Goal: Task Accomplishment & Management: Use online tool/utility

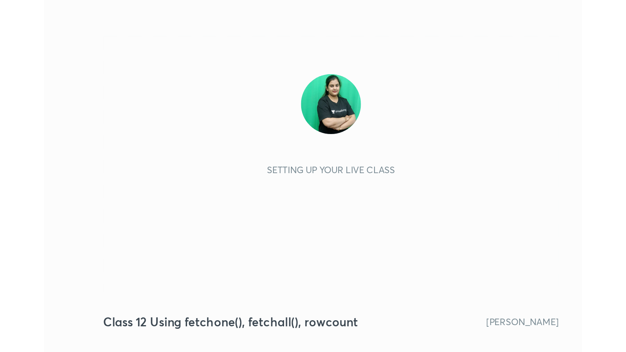
scroll to position [139, 260]
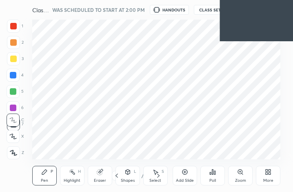
click at [272, 178] on div "More" at bounding box center [268, 180] width 10 height 4
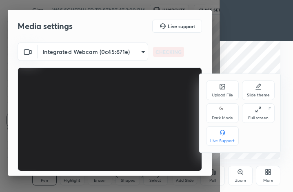
click at [265, 120] on div "Full screen" at bounding box center [258, 118] width 20 height 4
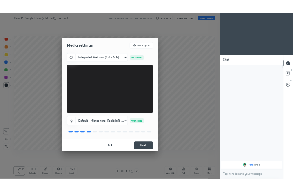
scroll to position [40487, 40350]
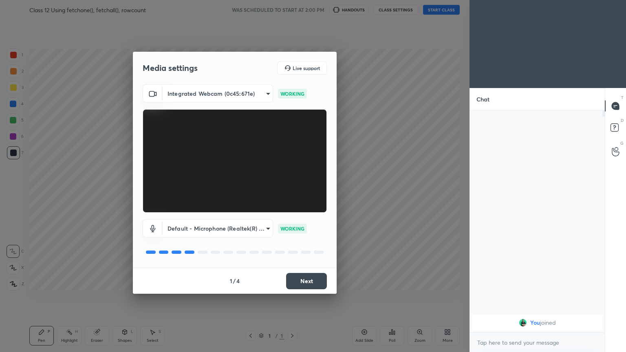
click at [292, 191] on button "Next" at bounding box center [306, 281] width 41 height 16
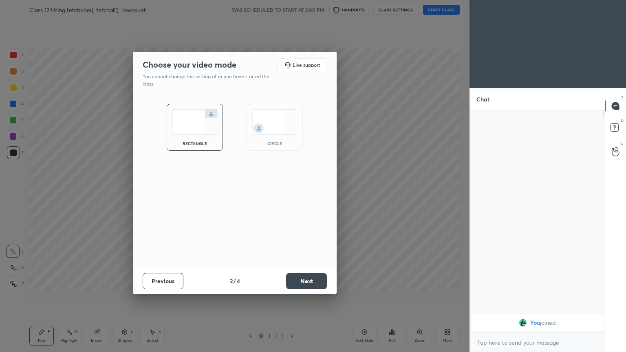
click at [292, 191] on button "Next" at bounding box center [306, 281] width 41 height 16
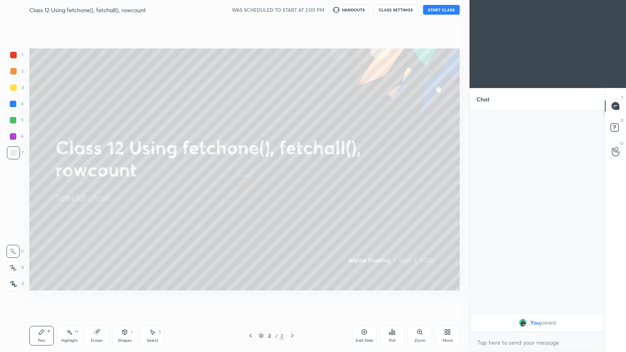
click at [292, 10] on button "START CLASS" at bounding box center [441, 10] width 37 height 10
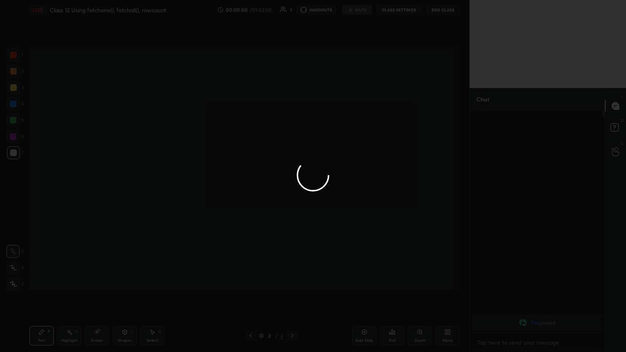
click at [292, 191] on div at bounding box center [313, 176] width 626 height 352
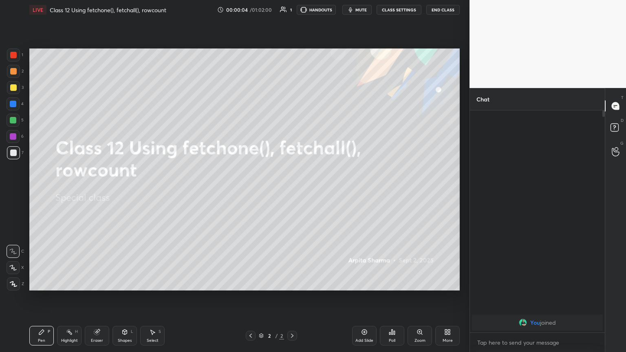
click at [292, 191] on div "More" at bounding box center [448, 336] width 24 height 20
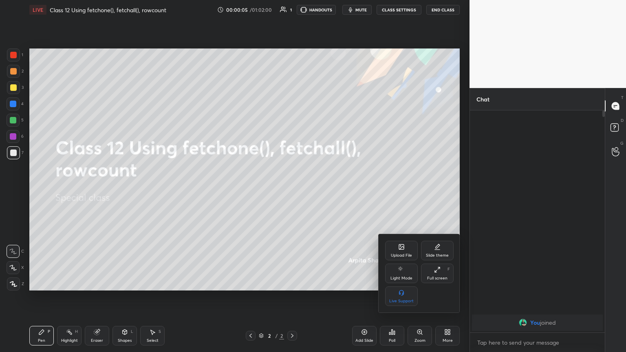
click at [292, 191] on div "Full screen F" at bounding box center [437, 274] width 33 height 20
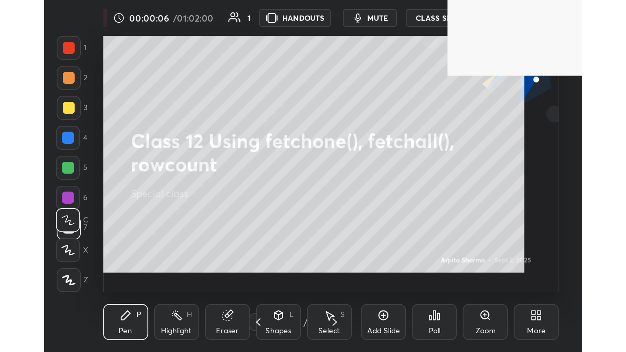
scroll to position [139, 260]
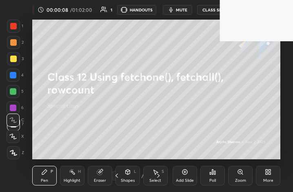
click at [271, 180] on div "More" at bounding box center [268, 180] width 10 height 4
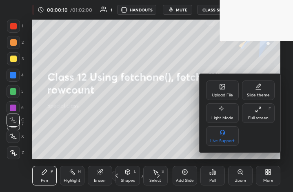
click at [225, 90] on div "Upload File" at bounding box center [222, 90] width 33 height 20
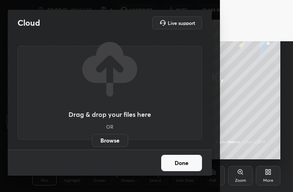
click at [112, 138] on label "Browse" at bounding box center [110, 140] width 36 height 13
click at [92, 138] on input "Browse" at bounding box center [92, 140] width 0 height 13
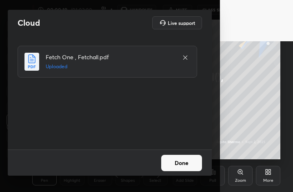
click at [179, 164] on button "Done" at bounding box center [181, 163] width 41 height 16
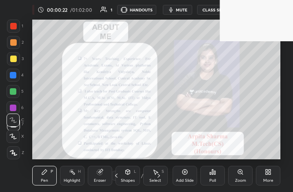
click at [184, 9] on span "mute" at bounding box center [181, 10] width 11 height 6
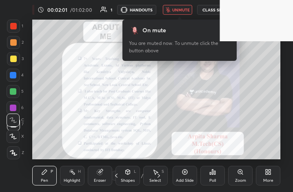
click at [266, 173] on icon at bounding box center [267, 173] width 2 height 2
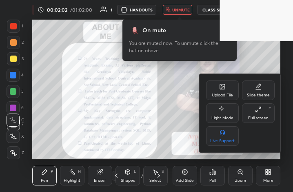
click at [264, 116] on div "Full screen" at bounding box center [258, 118] width 20 height 4
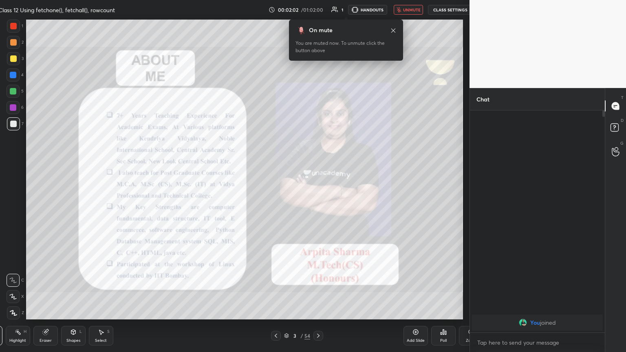
scroll to position [40487, 40237]
type textarea "x"
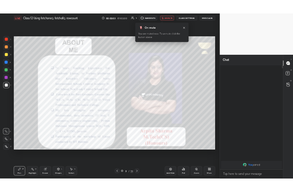
scroll to position [40487, 40350]
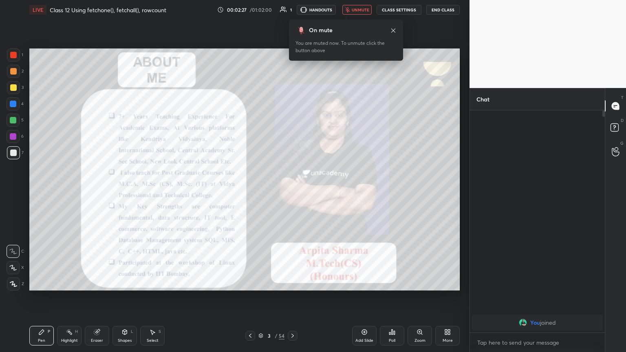
click at [292, 11] on span "unmute" at bounding box center [361, 10] width 18 height 6
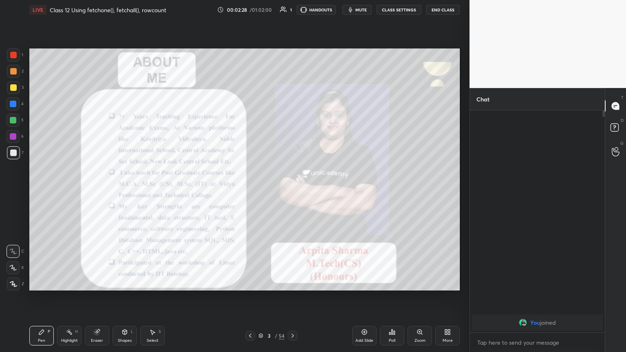
click at [14, 58] on div at bounding box center [13, 55] width 7 height 7
click at [13, 191] on div "1 2 3 4 5 6 7 C X Z C X Z E E Erase all H H LIVE Class 12 Using fetchone(), fet…" at bounding box center [231, 176] width 463 height 352
click at [16, 191] on div at bounding box center [13, 284] width 13 height 13
click at [292, 191] on div "More" at bounding box center [448, 336] width 24 height 20
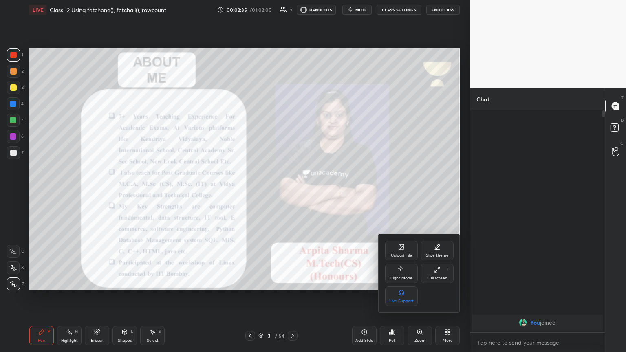
click at [292, 191] on div "Full screen F" at bounding box center [437, 274] width 33 height 20
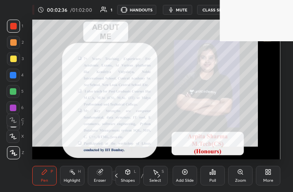
scroll to position [139, 260]
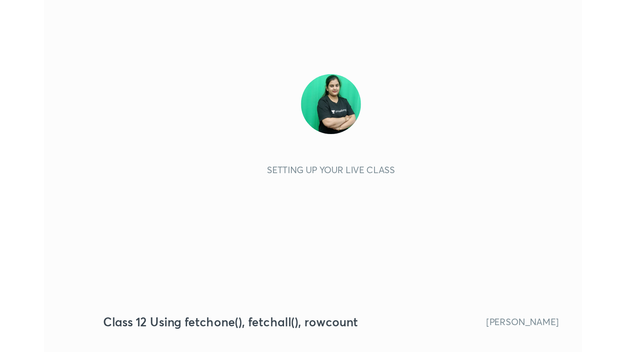
scroll to position [139, 260]
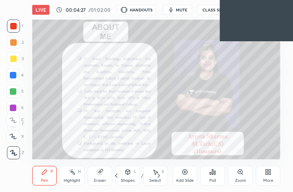
click at [272, 175] on div "More" at bounding box center [268, 176] width 24 height 20
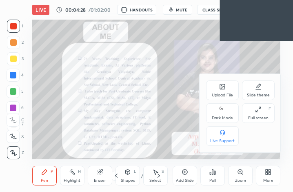
click at [259, 114] on div "Full screen F" at bounding box center [258, 113] width 33 height 20
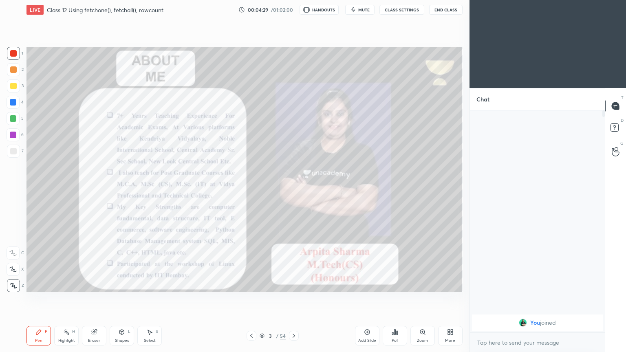
scroll to position [3, 2]
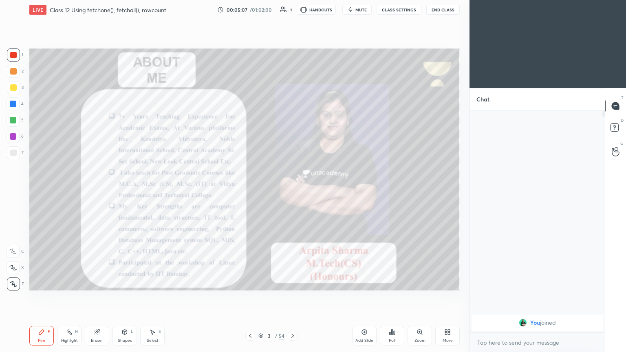
click at [292, 191] on div at bounding box center [293, 336] width 10 height 10
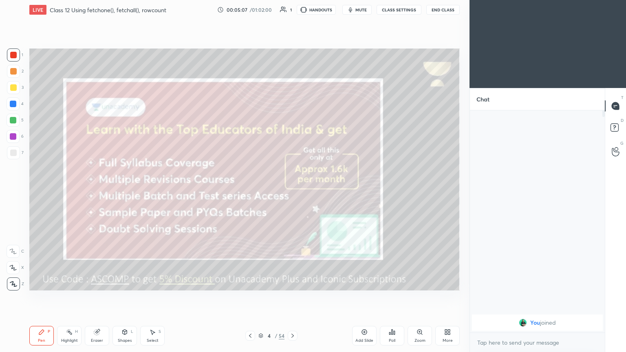
click at [292, 191] on icon at bounding box center [293, 336] width 7 height 7
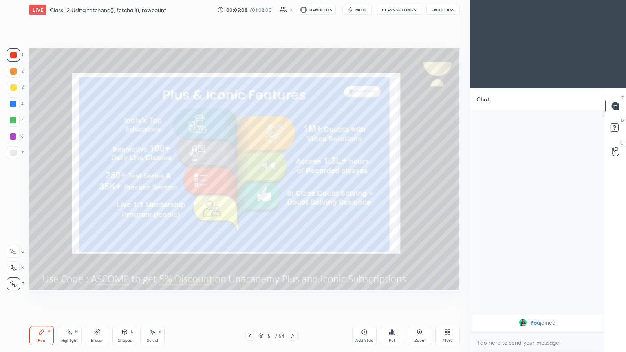
click at [291, 191] on icon at bounding box center [293, 336] width 7 height 7
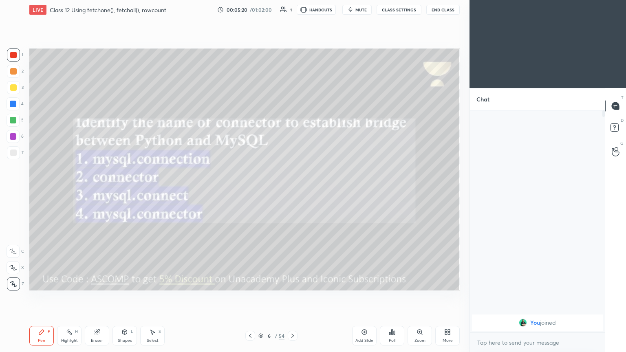
click at [292, 10] on span "mute" at bounding box center [361, 10] width 11 height 6
click at [292, 12] on button "unmute" at bounding box center [357, 10] width 29 height 10
click at [291, 191] on icon at bounding box center [293, 336] width 7 height 7
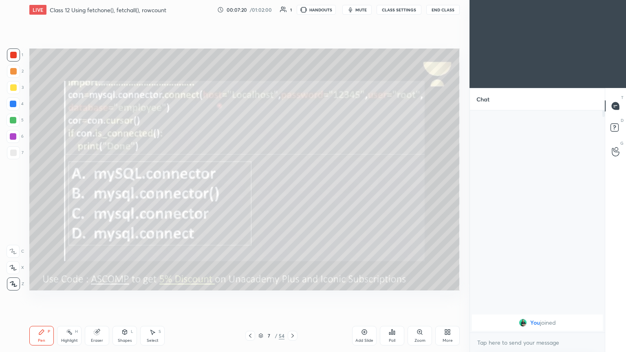
click at [292, 13] on button "mute" at bounding box center [357, 10] width 29 height 10
click at [292, 191] on icon at bounding box center [293, 336] width 7 height 7
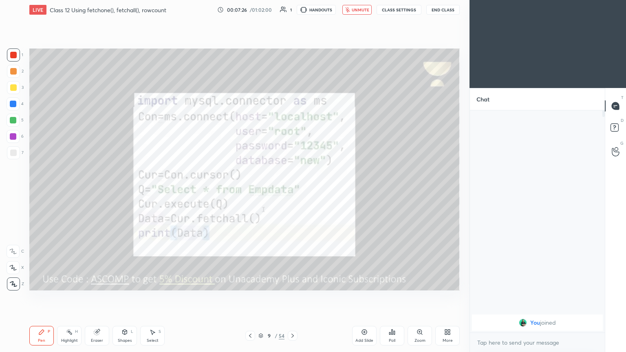
click at [250, 191] on icon at bounding box center [250, 336] width 7 height 7
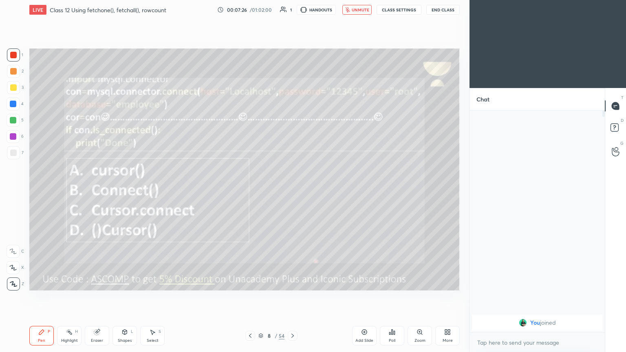
click at [251, 191] on icon at bounding box center [250, 336] width 7 height 7
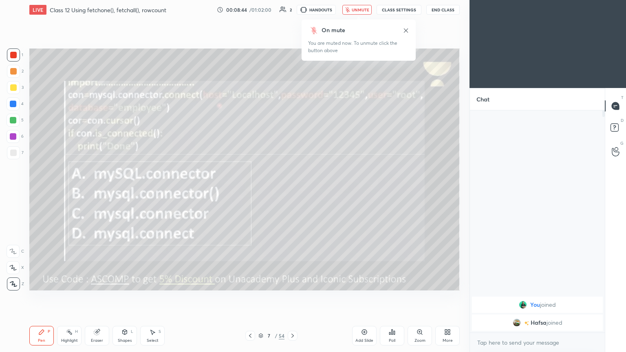
click at [292, 191] on img "grid" at bounding box center [517, 323] width 8 height 8
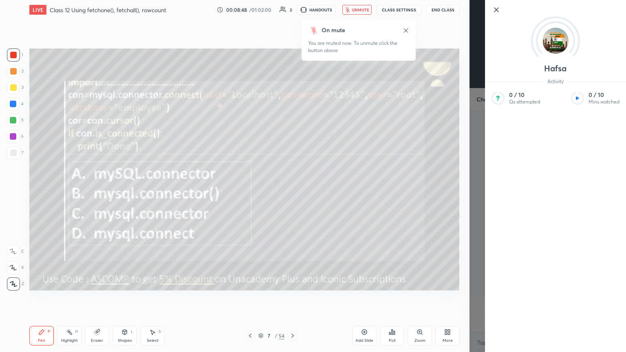
click at [292, 11] on icon at bounding box center [497, 10] width 4 height 4
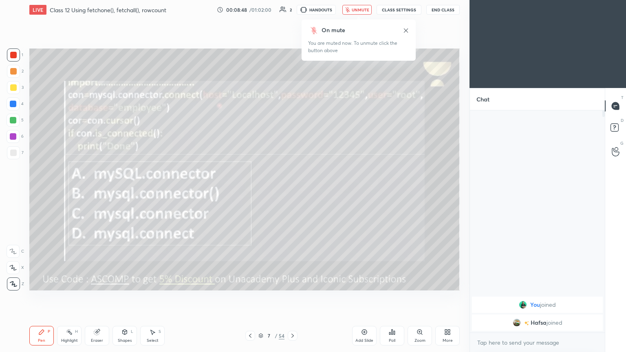
click at [292, 15] on div "On mute You are muted now. To unmute click the button above" at bounding box center [359, 38] width 114 height 46
click at [292, 8] on span "unmute" at bounding box center [361, 10] width 18 height 6
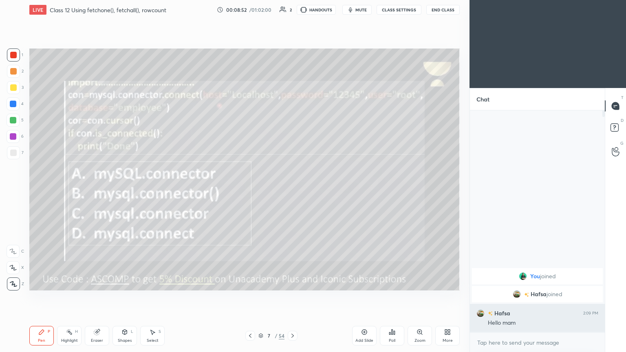
click at [292, 191] on div "grid" at bounding box center [481, 314] width 8 height 8
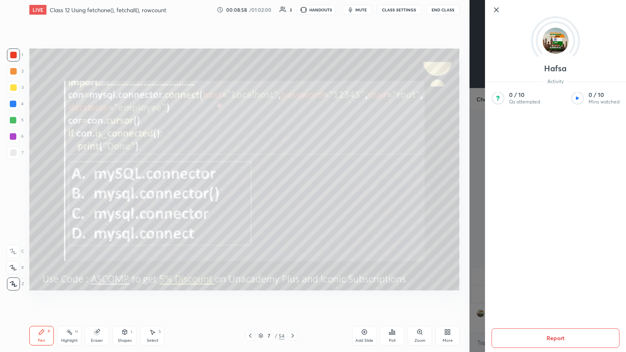
click at [292, 10] on icon at bounding box center [497, 10] width 10 height 10
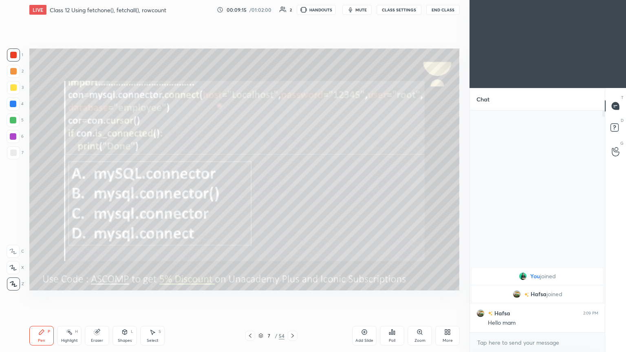
click at [292, 191] on icon at bounding box center [390, 334] width 1 height 2
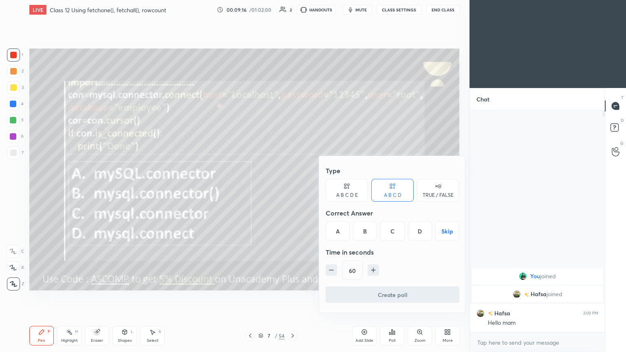
click at [292, 191] on div "C" at bounding box center [393, 231] width 24 height 20
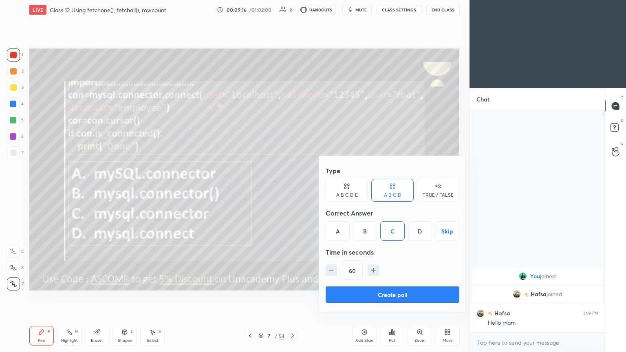
click at [292, 191] on button "Create poll" at bounding box center [393, 295] width 134 height 16
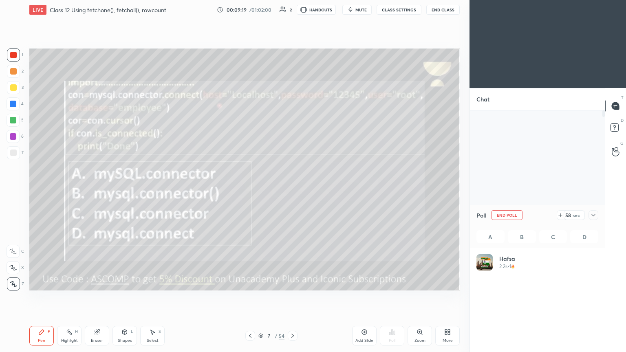
scroll to position [95, 120]
click at [292, 191] on icon at bounding box center [594, 215] width 7 height 7
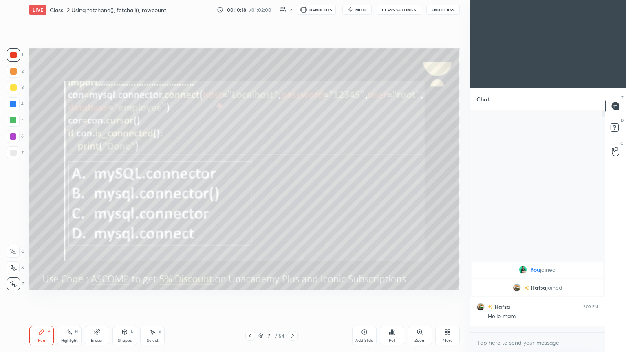
scroll to position [152, 133]
click at [292, 191] on icon at bounding box center [293, 336] width 7 height 7
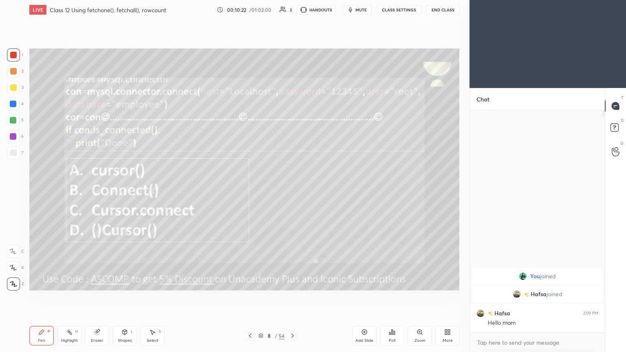
click at [292, 12] on span "mute" at bounding box center [361, 10] width 11 height 6
click at [292, 191] on div "Poll" at bounding box center [392, 336] width 24 height 20
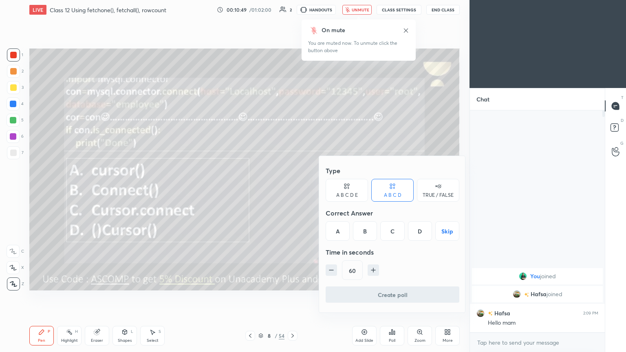
click at [292, 191] on div "A" at bounding box center [338, 231] width 24 height 20
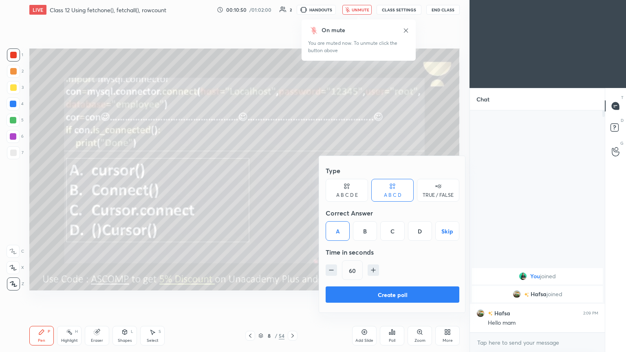
click at [292, 191] on div "Create poll" at bounding box center [393, 297] width 134 height 20
click at [292, 191] on button "Create poll" at bounding box center [393, 295] width 134 height 16
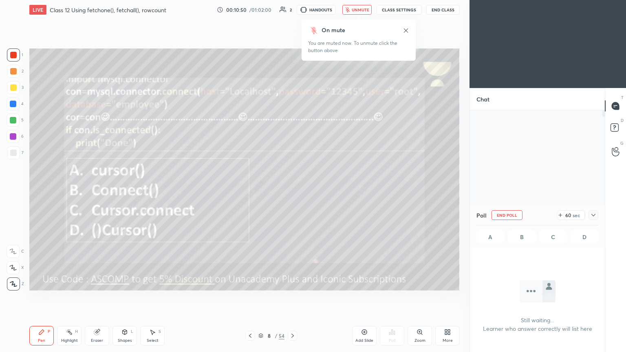
scroll to position [3, 2]
click at [292, 191] on icon at bounding box center [594, 215] width 7 height 7
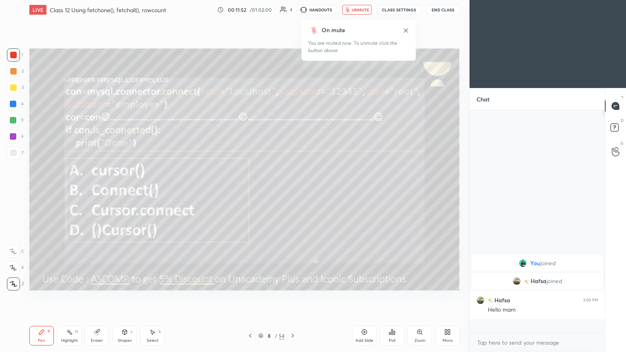
scroll to position [0, 0]
click at [292, 9] on span "unmute" at bounding box center [361, 10] width 18 height 6
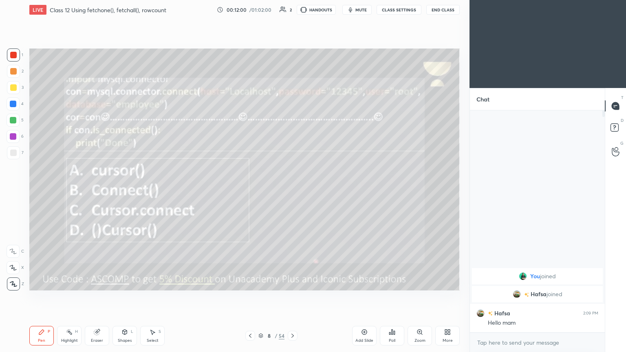
click at [292, 191] on icon at bounding box center [293, 336] width 2 height 4
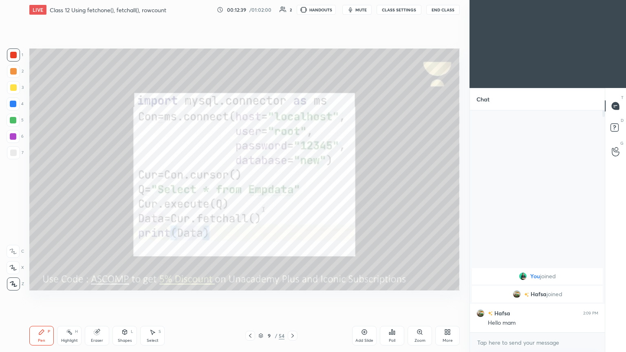
click at [292, 191] on div "More" at bounding box center [448, 336] width 24 height 20
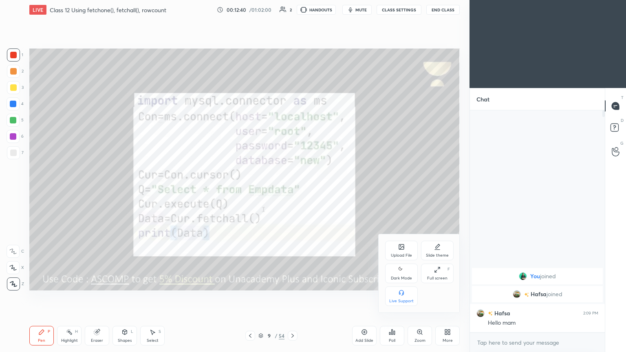
click at [292, 191] on div "Upload File Slide theme Dark Mode Full screen F Live Support" at bounding box center [419, 273] width 69 height 65
click at [292, 191] on div "Full screen" at bounding box center [437, 279] width 20 height 4
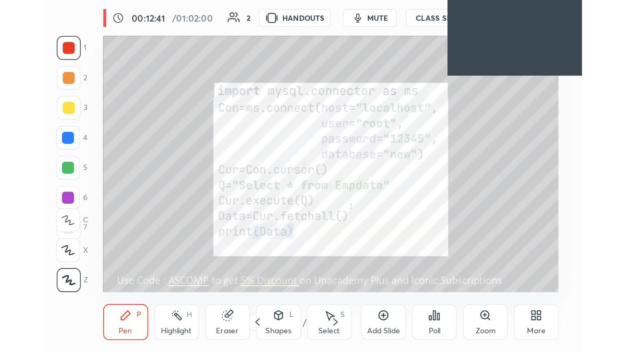
scroll to position [40647, 40527]
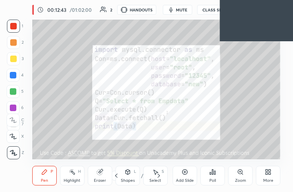
click at [272, 177] on div "More" at bounding box center [268, 176] width 24 height 20
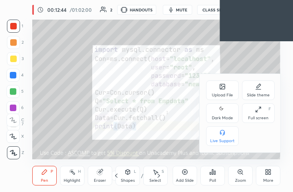
click at [263, 120] on div "Full screen" at bounding box center [258, 118] width 20 height 4
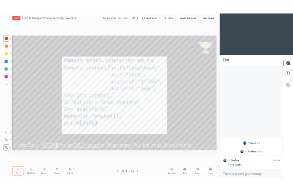
scroll to position [40487, 40350]
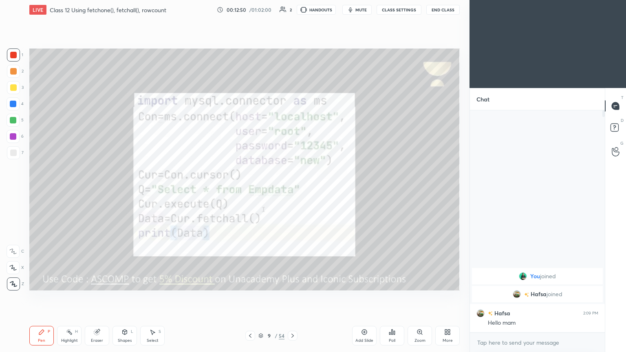
click at [292, 191] on img "grid" at bounding box center [517, 294] width 8 height 8
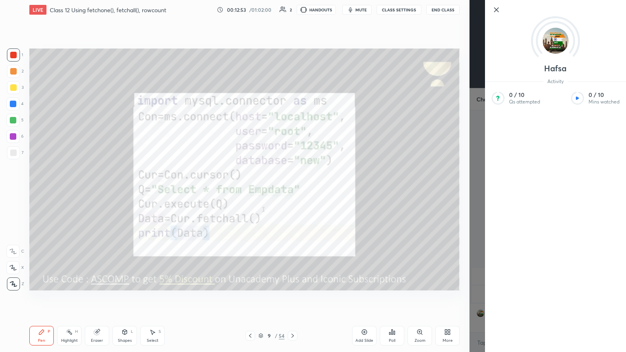
click at [292, 191] on div "Hafsa Activity 0 / 10 Qs attempted 0 / 10 Mins watched" at bounding box center [555, 176] width 141 height 352
click at [292, 13] on icon at bounding box center [497, 10] width 10 height 10
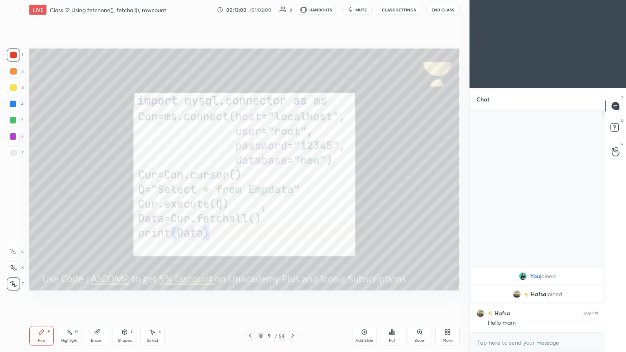
click at [9, 86] on div at bounding box center [13, 87] width 13 height 13
click at [292, 191] on icon at bounding box center [293, 336] width 7 height 7
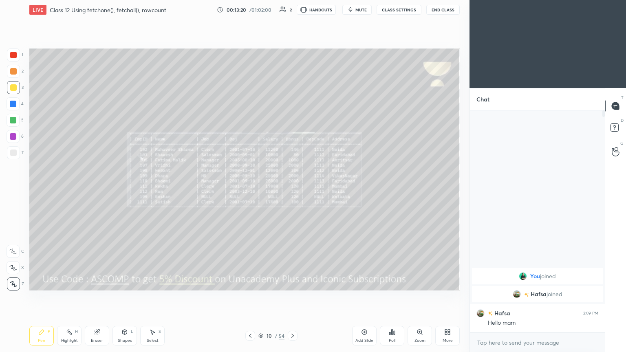
click at [292, 191] on icon at bounding box center [293, 336] width 7 height 7
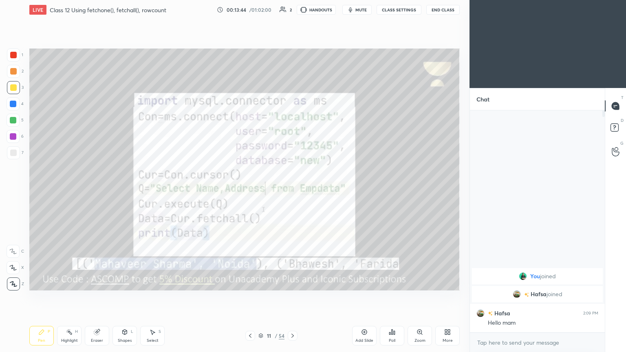
click at [292, 10] on span "mute" at bounding box center [361, 10] width 11 height 6
click at [292, 6] on button "unmute" at bounding box center [357, 10] width 29 height 10
click at [291, 191] on icon at bounding box center [293, 336] width 7 height 7
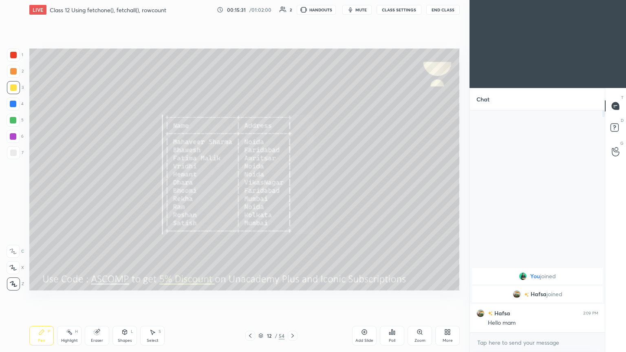
click at [292, 191] on icon at bounding box center [293, 336] width 7 height 7
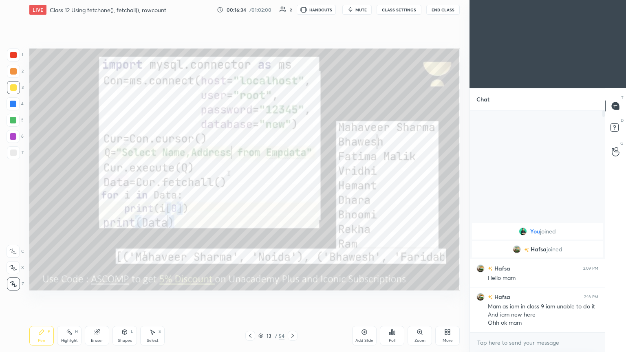
click at [292, 13] on button "mute" at bounding box center [357, 10] width 29 height 10
click at [292, 191] on icon at bounding box center [448, 332] width 7 height 7
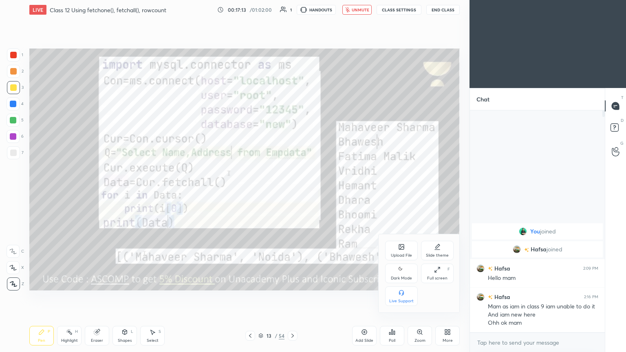
click at [292, 191] on icon at bounding box center [437, 270] width 7 height 7
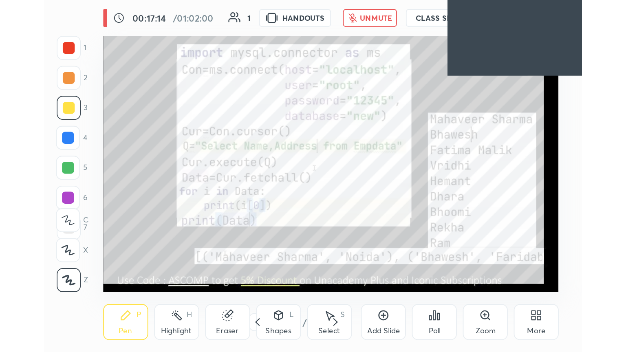
scroll to position [139, 260]
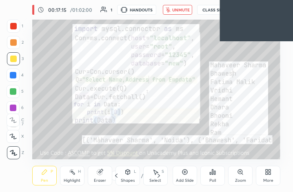
click at [267, 182] on div "More" at bounding box center [268, 180] width 10 height 4
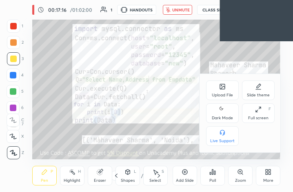
click at [260, 106] on icon at bounding box center [258, 109] width 7 height 7
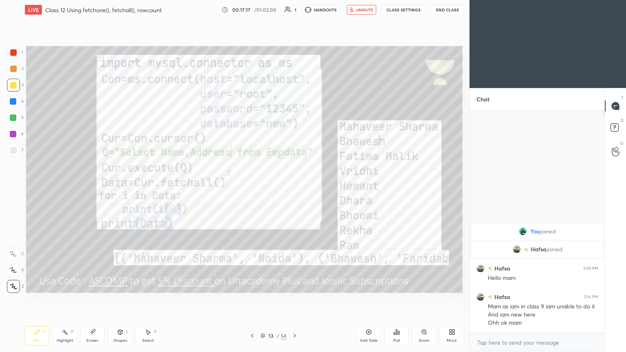
scroll to position [40487, 40350]
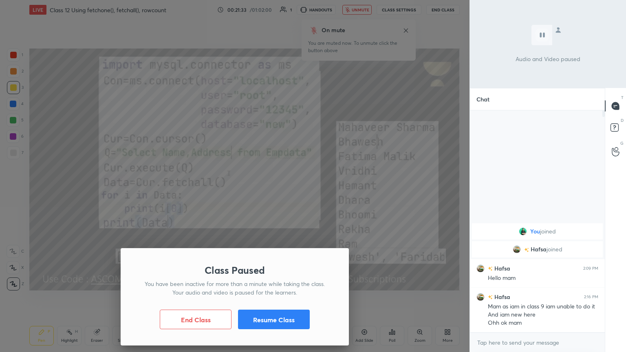
click at [289, 191] on button "Resume Class" at bounding box center [274, 320] width 72 height 20
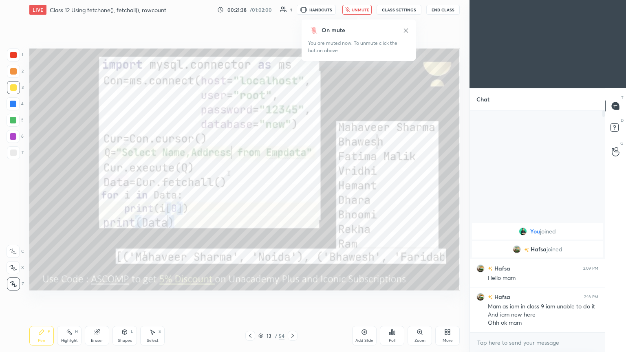
click at [290, 191] on icon at bounding box center [293, 336] width 7 height 7
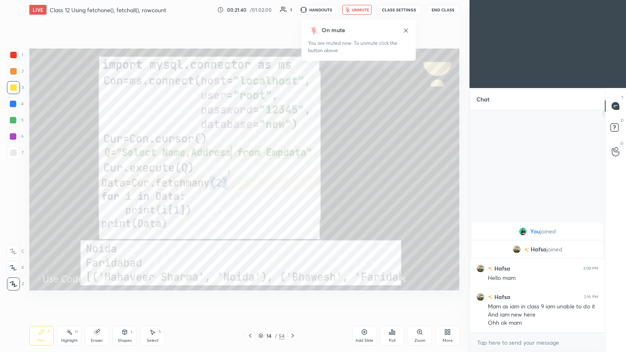
click at [292, 8] on span "unmute" at bounding box center [361, 10] width 18 height 6
click at [11, 53] on div at bounding box center [13, 55] width 7 height 7
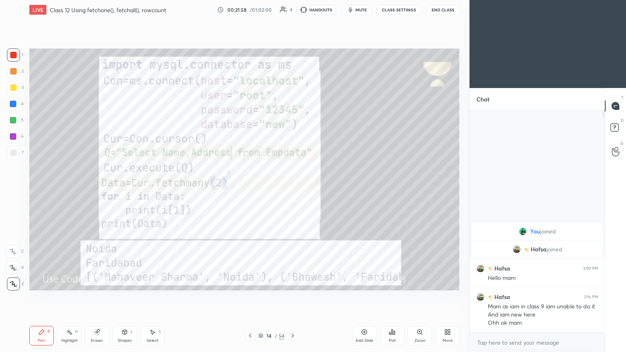
click at [292, 11] on span "mute" at bounding box center [361, 10] width 11 height 6
click at [292, 13] on button "unmute" at bounding box center [357, 10] width 29 height 10
click at [292, 191] on icon at bounding box center [293, 336] width 7 height 7
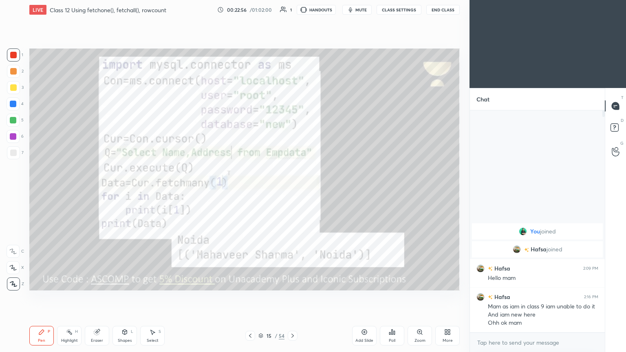
click at [292, 11] on span "mute" at bounding box center [361, 10] width 11 height 6
click at [292, 191] on div at bounding box center [293, 336] width 10 height 10
click at [292, 5] on button "unmute" at bounding box center [357, 10] width 29 height 10
click at [248, 191] on icon at bounding box center [250, 336] width 7 height 7
click at [292, 191] on icon at bounding box center [293, 336] width 7 height 7
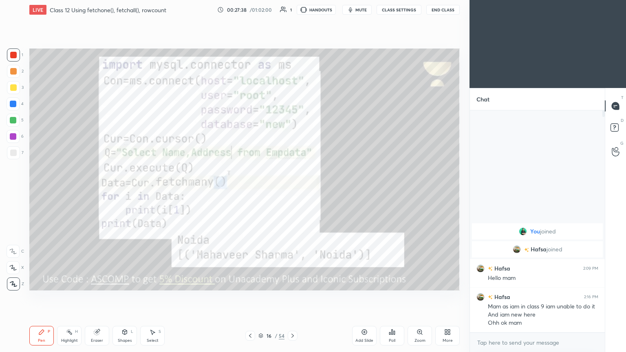
click at [292, 11] on span "mute" at bounding box center [361, 10] width 11 height 6
click at [292, 8] on span "unmute" at bounding box center [361, 10] width 18 height 6
click at [292, 191] on icon at bounding box center [293, 336] width 7 height 7
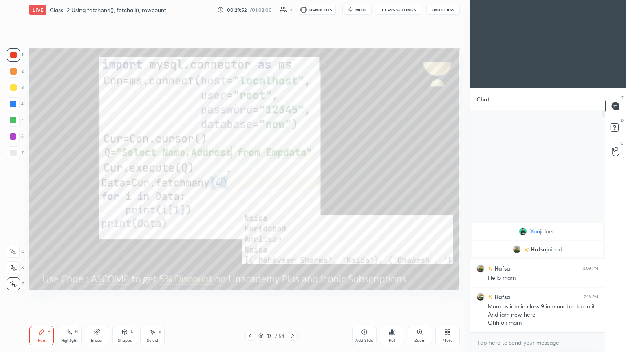
click at [292, 9] on span "mute" at bounding box center [361, 10] width 11 height 6
click at [292, 6] on button "unmute" at bounding box center [357, 10] width 29 height 10
click at [292, 8] on button "mute" at bounding box center [357, 10] width 29 height 10
click at [290, 191] on icon at bounding box center [293, 336] width 7 height 7
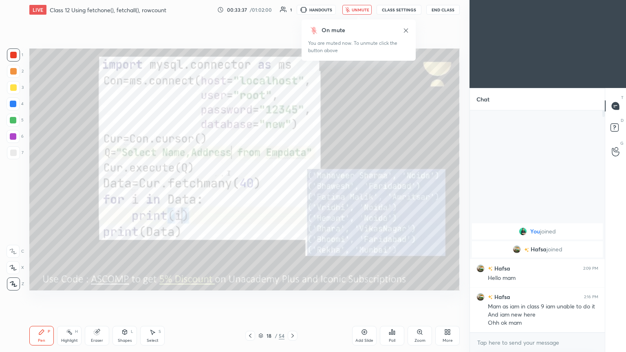
click at [292, 9] on span "unmute" at bounding box center [361, 10] width 18 height 6
click at [292, 7] on span "mute" at bounding box center [361, 10] width 11 height 6
click at [292, 13] on button "unmute" at bounding box center [357, 10] width 29 height 10
click at [292, 15] on div "LIVE Class 12 Using fetchone(), fetchall(), rowcount 00:33:50 / 01:02:00 1 HAND…" at bounding box center [244, 10] width 431 height 20
click at [292, 10] on span "mute" at bounding box center [361, 10] width 11 height 6
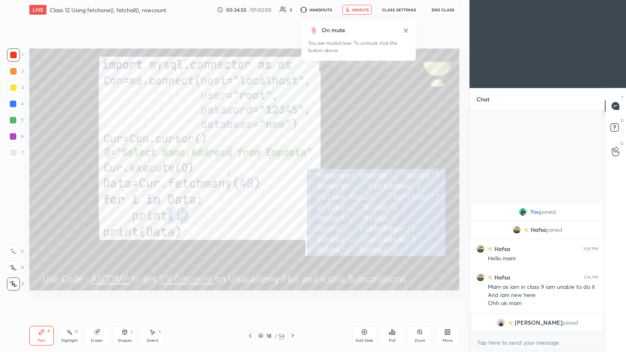
click at [292, 11] on span "unmute" at bounding box center [361, 10] width 18 height 6
click at [292, 191] on icon at bounding box center [293, 336] width 7 height 7
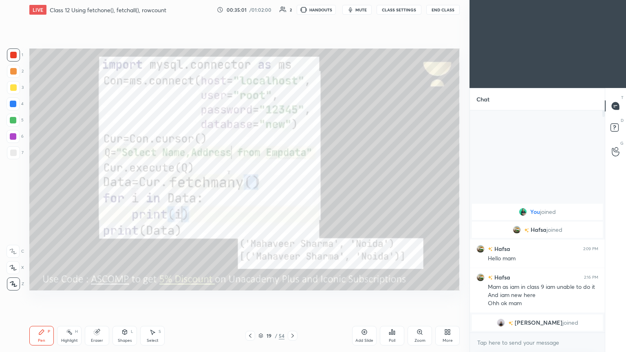
click at [292, 191] on icon at bounding box center [293, 336] width 7 height 7
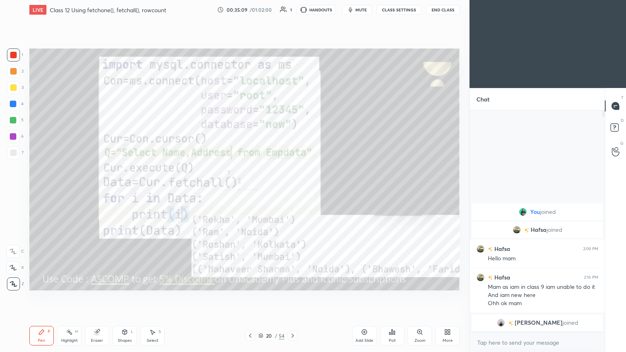
click at [292, 191] on div at bounding box center [293, 336] width 10 height 10
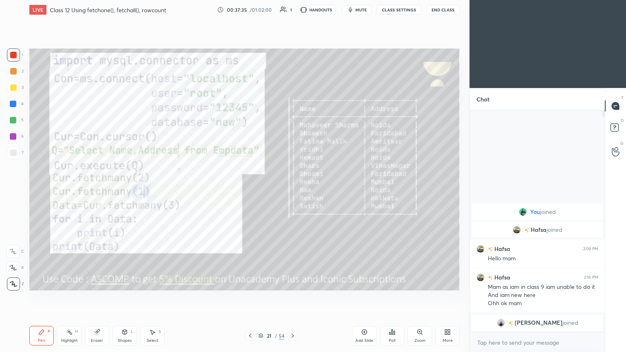
click at [292, 191] on icon at bounding box center [293, 336] width 7 height 7
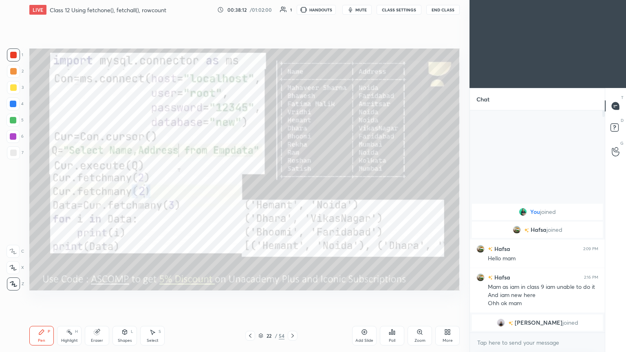
click at [292, 191] on img "grid" at bounding box center [501, 323] width 8 height 8
click at [292, 10] on span "mute" at bounding box center [361, 10] width 11 height 6
click at [290, 191] on icon at bounding box center [293, 336] width 7 height 7
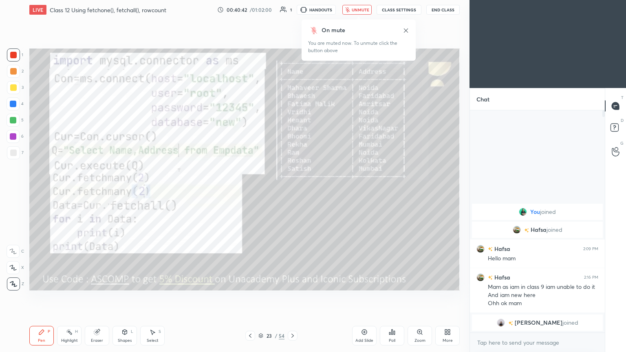
click at [292, 11] on span "unmute" at bounding box center [361, 10] width 18 height 6
click at [291, 191] on icon at bounding box center [293, 336] width 7 height 7
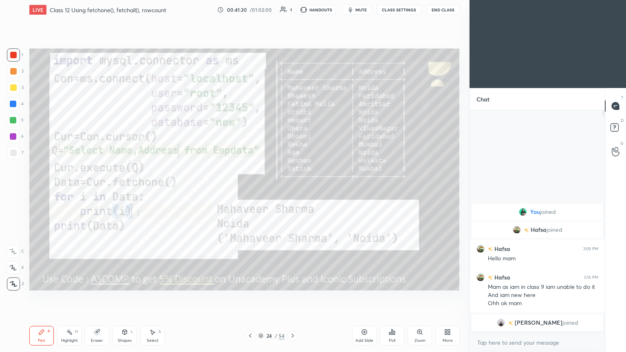
click at [292, 10] on span "mute" at bounding box center [361, 10] width 11 height 6
click at [292, 10] on span "unmute" at bounding box center [361, 10] width 18 height 6
click at [292, 191] on icon at bounding box center [293, 336] width 7 height 7
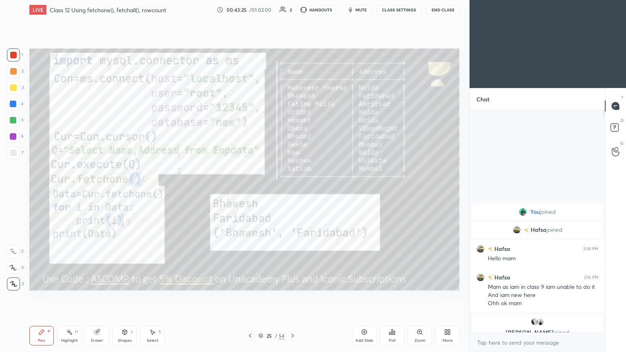
click at [292, 12] on span "mute" at bounding box center [361, 10] width 11 height 6
click at [292, 8] on span "unmute" at bounding box center [361, 10] width 18 height 6
click at [292, 191] on icon at bounding box center [293, 336] width 7 height 7
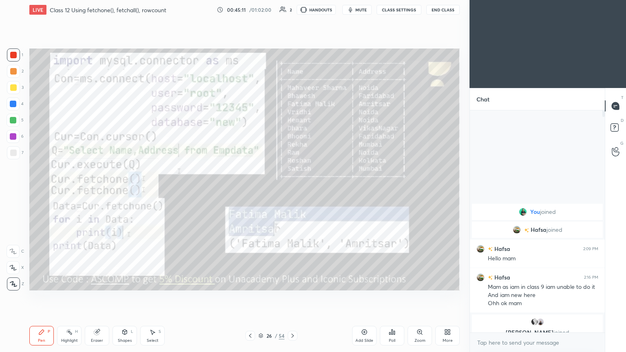
click at [167, 191] on div "Setting up your live class Poll for secs No correct answer Start poll" at bounding box center [244, 170] width 437 height 300
click at [171, 191] on div "Setting up your live class Poll for secs No correct answer Start poll" at bounding box center [244, 170] width 437 height 300
click at [292, 10] on span "mute" at bounding box center [361, 10] width 11 height 6
click at [292, 12] on span "unmute" at bounding box center [361, 10] width 18 height 6
click at [292, 191] on icon at bounding box center [293, 336] width 7 height 7
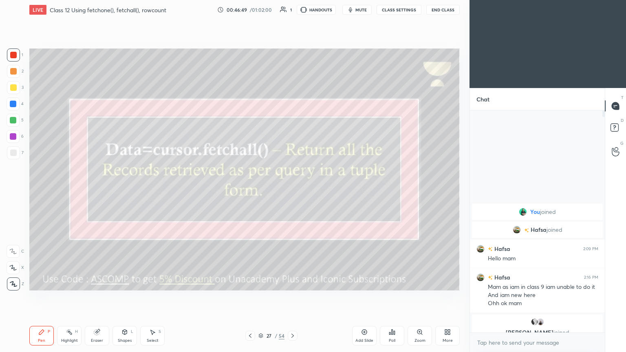
click at [292, 13] on button "mute" at bounding box center [357, 10] width 29 height 10
click at [292, 191] on div at bounding box center [293, 336] width 10 height 10
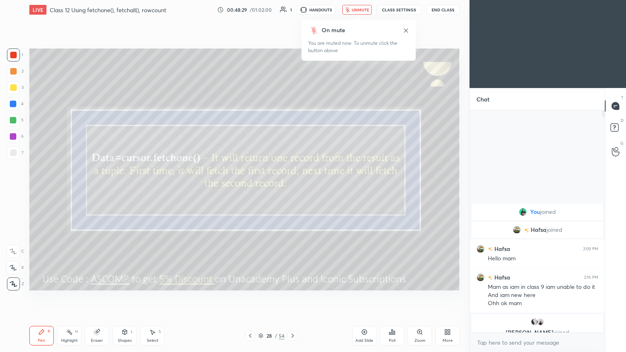
click at [292, 11] on span "unmute" at bounding box center [361, 10] width 18 height 6
click at [292, 191] on icon at bounding box center [293, 336] width 7 height 7
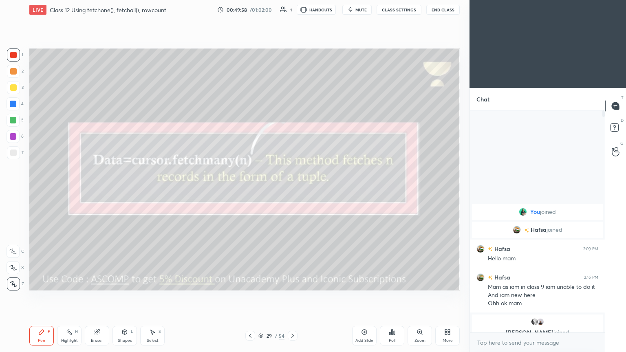
click at [292, 11] on span "mute" at bounding box center [361, 10] width 11 height 6
click at [292, 45] on div "You are muted now. To unmute click the button above" at bounding box center [358, 47] width 101 height 15
click at [292, 9] on span "unmute" at bounding box center [361, 10] width 18 height 6
click at [292, 191] on icon at bounding box center [293, 336] width 7 height 7
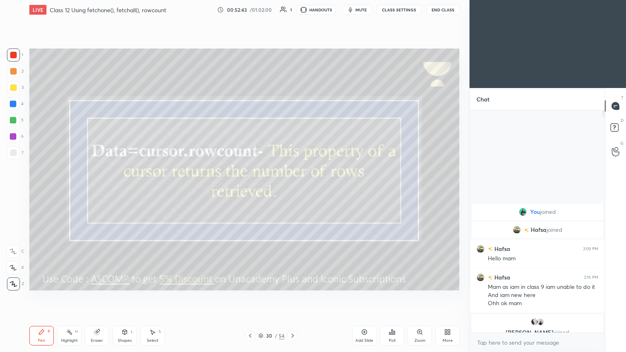
click at [292, 10] on span "mute" at bounding box center [361, 10] width 11 height 6
click at [292, 191] on icon at bounding box center [293, 336] width 7 height 7
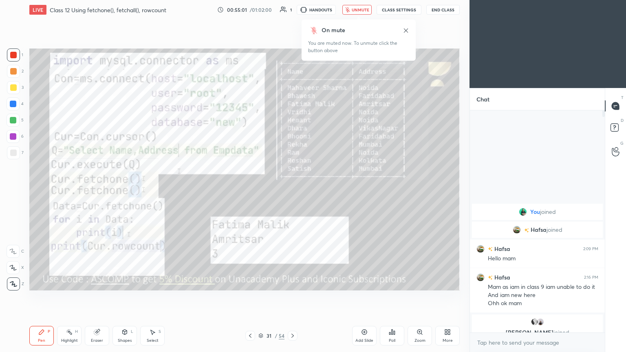
click at [292, 12] on button "unmute" at bounding box center [357, 10] width 29 height 10
click at [292, 7] on button "mute" at bounding box center [357, 10] width 29 height 10
click at [292, 22] on div "Setting up your live class Poll for secs No correct answer Start poll" at bounding box center [244, 170] width 437 height 300
click at [292, 12] on button "unmute" at bounding box center [357, 10] width 29 height 10
click at [292, 191] on div at bounding box center [293, 336] width 10 height 10
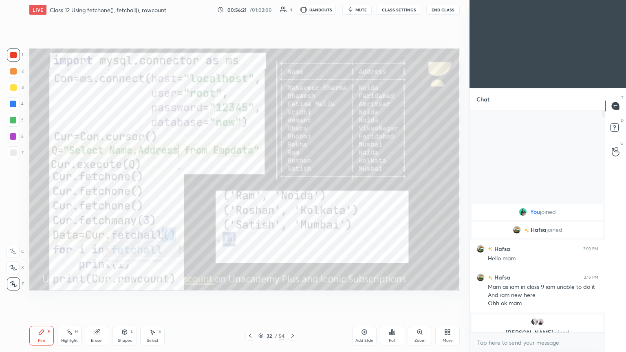
click at [292, 13] on button "mute" at bounding box center [357, 10] width 29 height 10
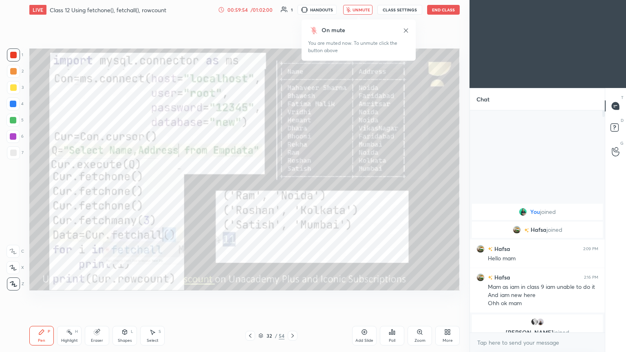
click at [292, 14] on button "unmute" at bounding box center [357, 10] width 29 height 10
click at [292, 191] on div at bounding box center [293, 336] width 10 height 10
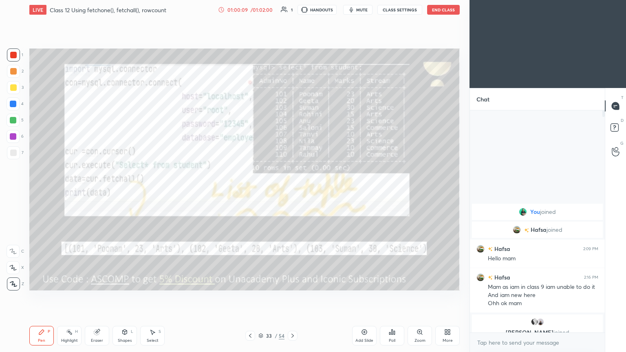
click at [287, 191] on div "33 / 54" at bounding box center [272, 336] width 52 height 10
click at [290, 191] on icon at bounding box center [293, 336] width 7 height 7
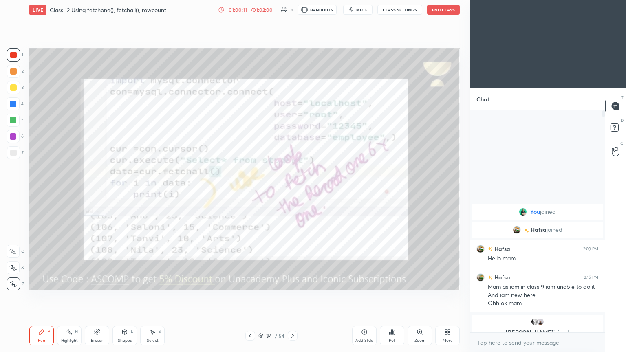
click at [291, 191] on icon at bounding box center [293, 336] width 7 height 7
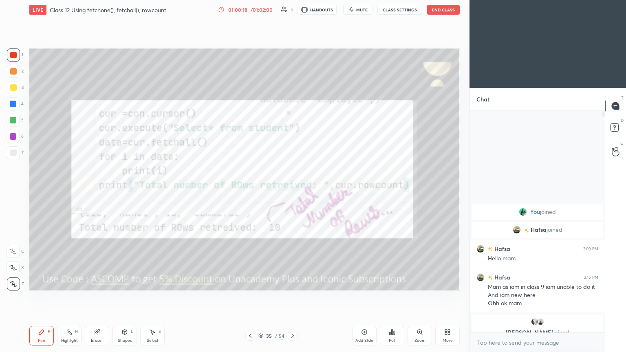
click at [292, 191] on icon at bounding box center [293, 336] width 2 height 4
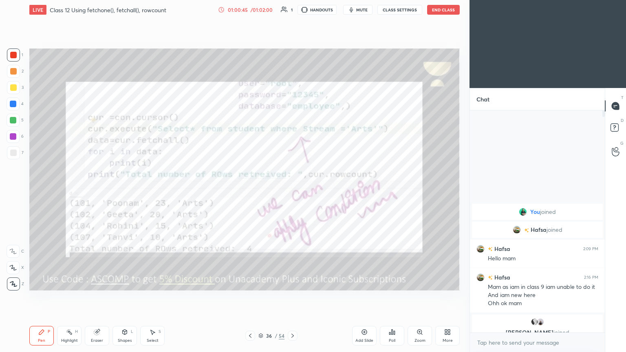
click at [292, 191] on icon at bounding box center [293, 336] width 7 height 7
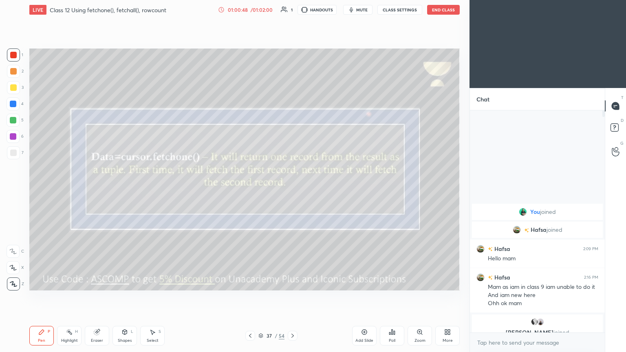
click at [291, 191] on icon at bounding box center [293, 336] width 7 height 7
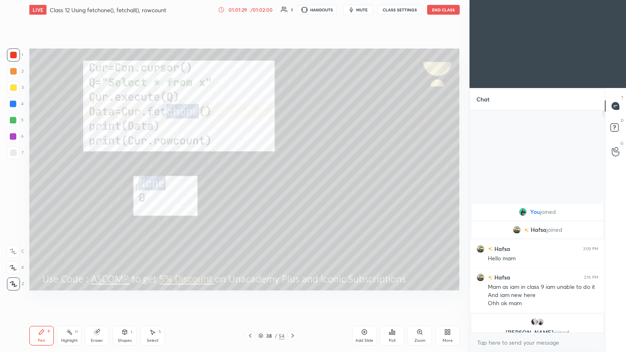
click at [290, 191] on icon at bounding box center [293, 336] width 7 height 7
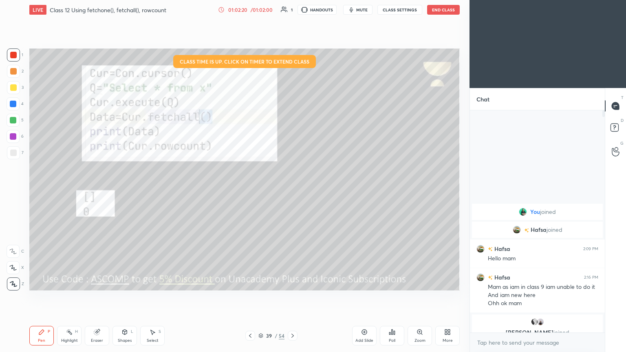
click at [292, 8] on button "End Class" at bounding box center [443, 10] width 33 height 10
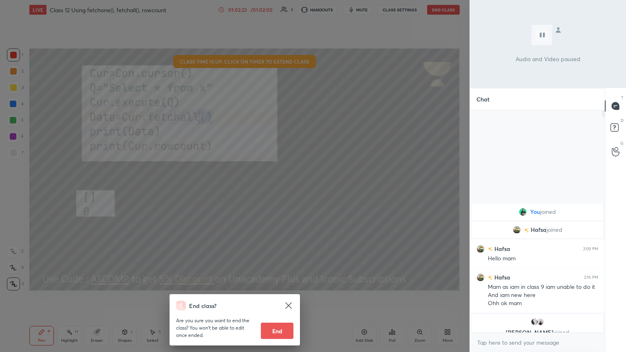
click at [276, 191] on button "End" at bounding box center [277, 331] width 33 height 16
type textarea "x"
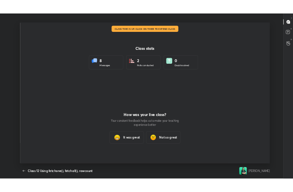
scroll to position [0, 0]
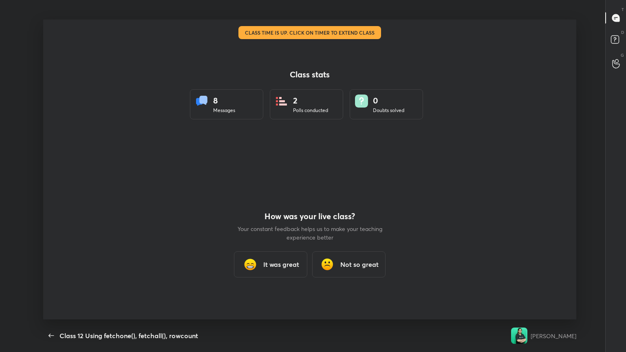
click at [261, 191] on div "It was great" at bounding box center [270, 265] width 73 height 26
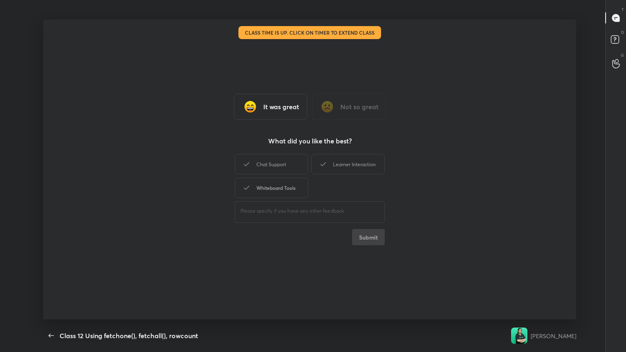
click at [278, 162] on div "Chat Support" at bounding box center [271, 164] width 73 height 20
click at [277, 188] on div "Whiteboard Tools" at bounding box center [271, 188] width 73 height 20
click at [292, 174] on div "Learner Interaction" at bounding box center [348, 164] width 73 height 20
click at [292, 191] on button "Submit" at bounding box center [368, 237] width 33 height 16
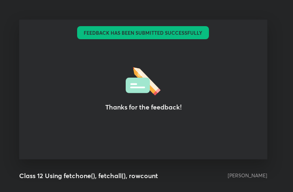
scroll to position [40647, 40500]
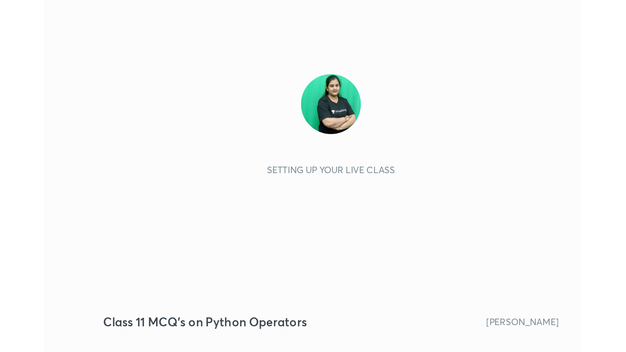
scroll to position [139, 260]
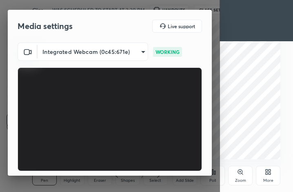
click at [268, 179] on div "More" at bounding box center [268, 180] width 10 height 4
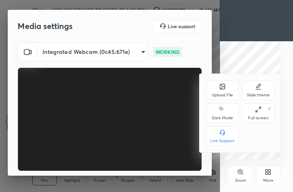
click at [262, 113] on div "Full screen F" at bounding box center [258, 113] width 33 height 20
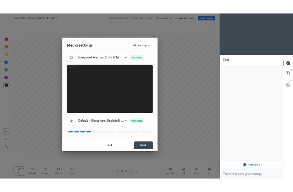
scroll to position [40487, 40350]
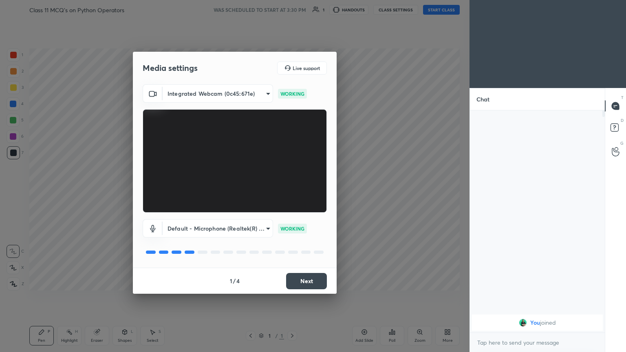
click at [292, 191] on button "Next" at bounding box center [306, 281] width 41 height 16
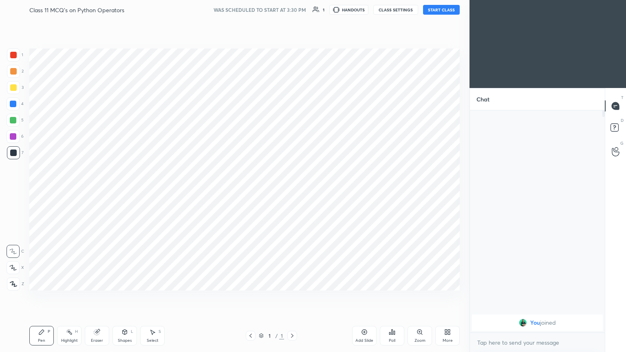
click at [292, 9] on button "START CLASS" at bounding box center [441, 10] width 37 height 10
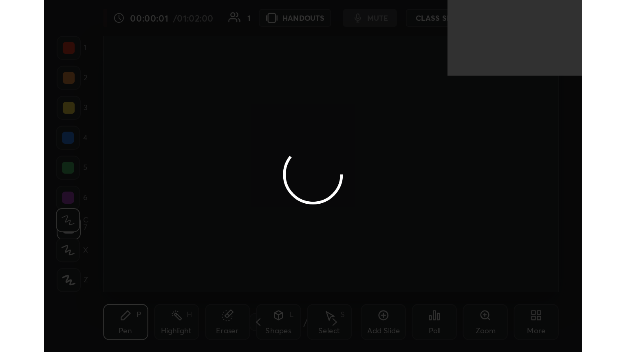
scroll to position [139, 260]
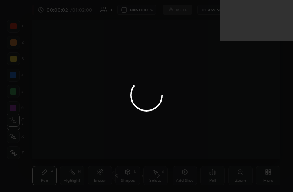
click at [268, 176] on div at bounding box center [146, 96] width 293 height 192
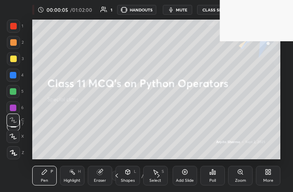
click at [181, 7] on span "mute" at bounding box center [181, 10] width 11 height 6
click at [268, 178] on div "More" at bounding box center [268, 180] width 10 height 4
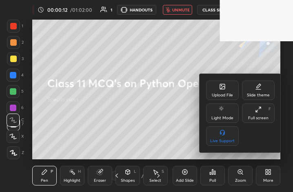
click at [218, 93] on div "Upload File" at bounding box center [222, 95] width 21 height 4
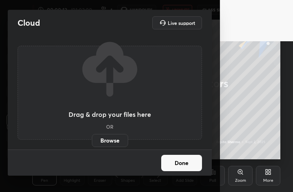
click at [221, 92] on div "Upload File Slide theme Light Mode Full screen F Live Support" at bounding box center [146, 96] width 293 height 192
click at [112, 140] on label "Browse" at bounding box center [110, 140] width 36 height 13
click at [92, 140] on input "Browse" at bounding box center [92, 140] width 0 height 13
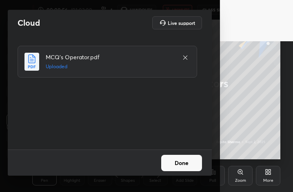
click at [182, 164] on button "Done" at bounding box center [181, 163] width 41 height 16
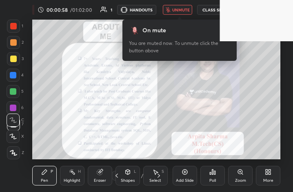
click at [268, 180] on div "More" at bounding box center [268, 180] width 10 height 4
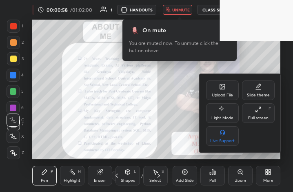
click at [260, 120] on div "Full screen" at bounding box center [258, 118] width 20 height 4
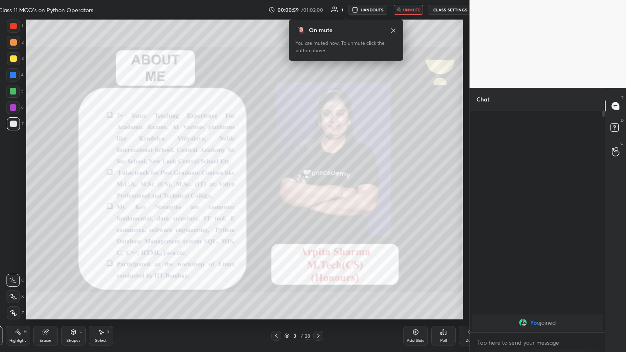
type textarea "x"
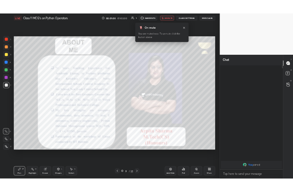
scroll to position [40487, 40350]
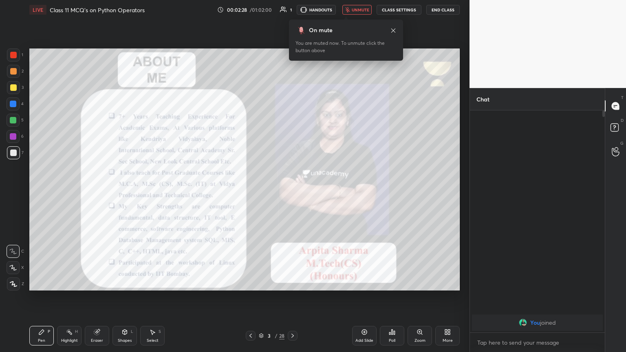
click at [292, 8] on span "unmute" at bounding box center [361, 10] width 18 height 6
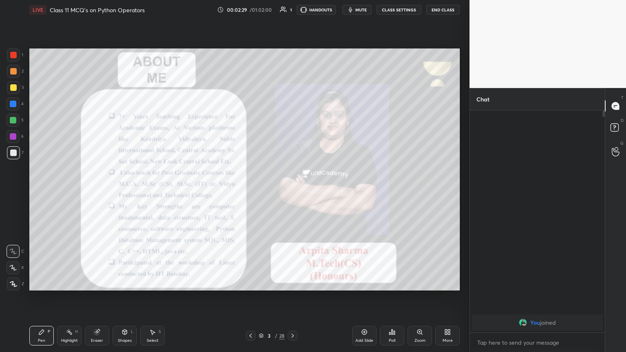
click at [19, 54] on div at bounding box center [13, 55] width 13 height 13
click at [15, 191] on icon at bounding box center [13, 284] width 7 height 6
click at [292, 191] on icon at bounding box center [448, 332] width 7 height 7
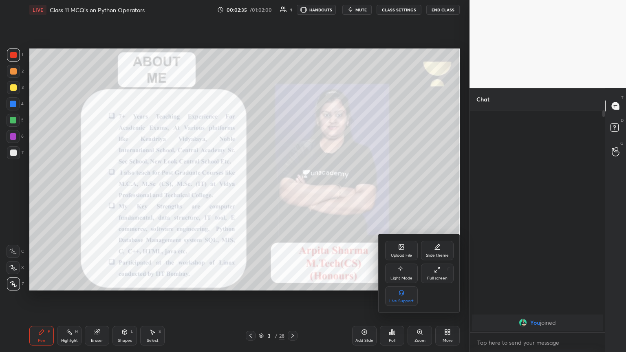
click at [292, 191] on div "Full screen F" at bounding box center [437, 274] width 33 height 20
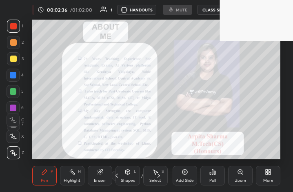
scroll to position [139, 260]
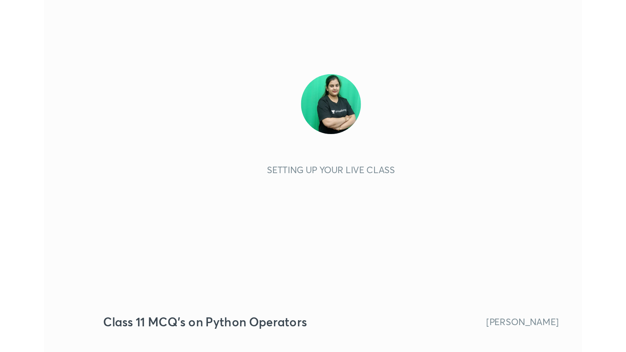
scroll to position [139, 260]
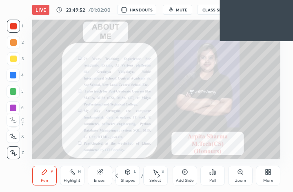
click at [180, 7] on span "mute" at bounding box center [181, 10] width 11 height 6
click at [182, 13] on button "unmute" at bounding box center [177, 10] width 29 height 10
click at [187, 11] on span "mute" at bounding box center [181, 10] width 11 height 6
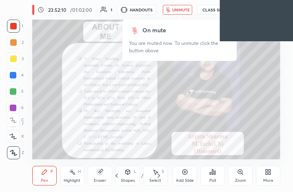
click at [272, 177] on div "More" at bounding box center [268, 176] width 24 height 20
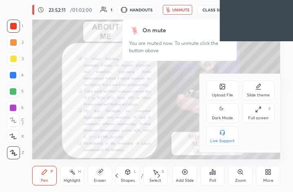
click at [264, 111] on div "Full screen F" at bounding box center [258, 113] width 33 height 20
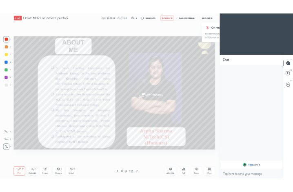
scroll to position [40487, 40350]
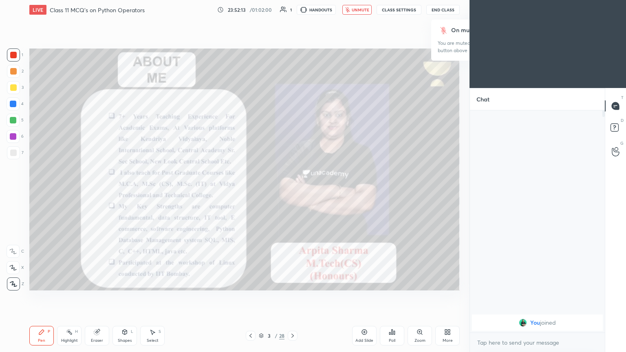
click at [292, 5] on button "unmute" at bounding box center [357, 10] width 29 height 10
click at [292, 191] on icon at bounding box center [293, 336] width 7 height 7
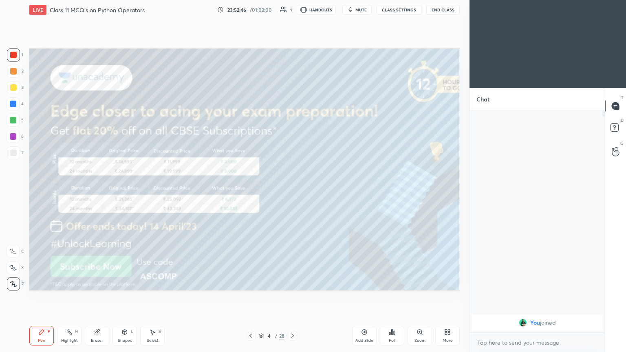
click at [292, 191] on icon at bounding box center [293, 336] width 7 height 7
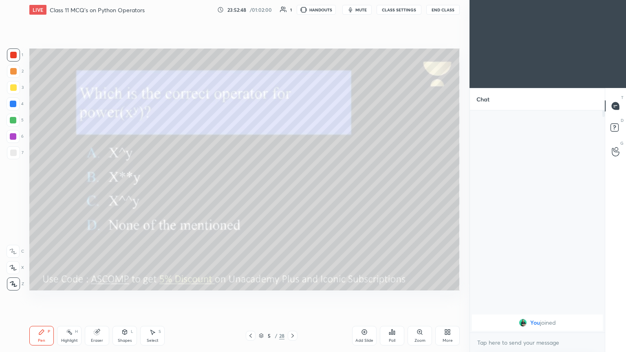
click at [292, 9] on span "mute" at bounding box center [361, 10] width 11 height 6
click at [292, 9] on span "unmute" at bounding box center [361, 10] width 18 height 6
click at [292, 191] on icon at bounding box center [293, 336] width 7 height 7
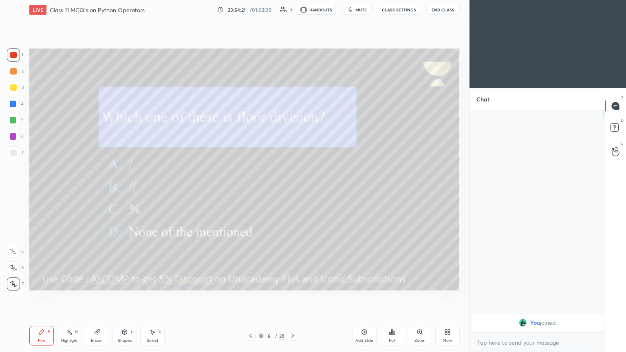
click at [292, 11] on span "mute" at bounding box center [361, 10] width 11 height 6
click at [13, 89] on div at bounding box center [13, 87] width 7 height 7
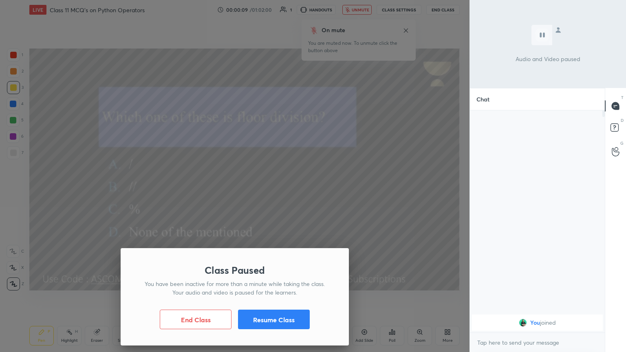
click at [284, 191] on button "Resume Class" at bounding box center [274, 320] width 72 height 20
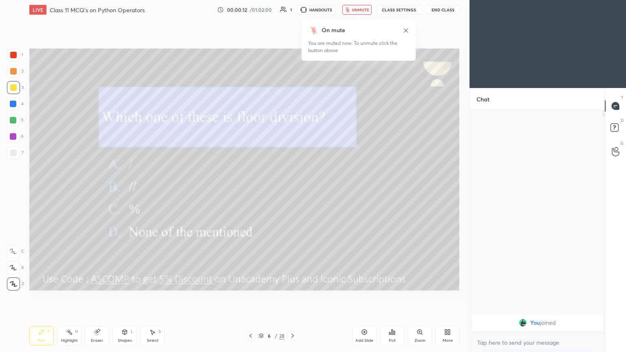
click at [292, 13] on button "unmute" at bounding box center [357, 10] width 29 height 10
click at [292, 191] on icon at bounding box center [293, 336] width 7 height 7
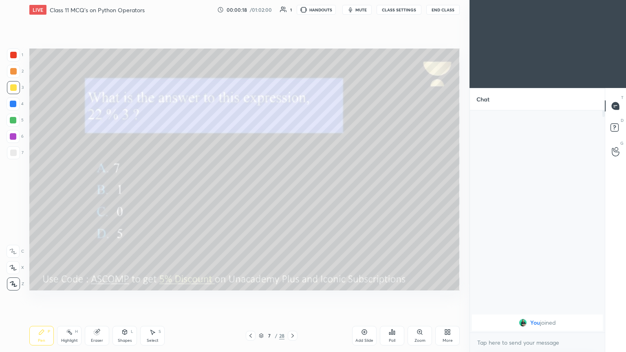
click at [292, 9] on span "mute" at bounding box center [361, 10] width 11 height 6
click at [292, 11] on span "unmute" at bounding box center [361, 10] width 18 height 6
click at [292, 191] on icon at bounding box center [293, 336] width 2 height 4
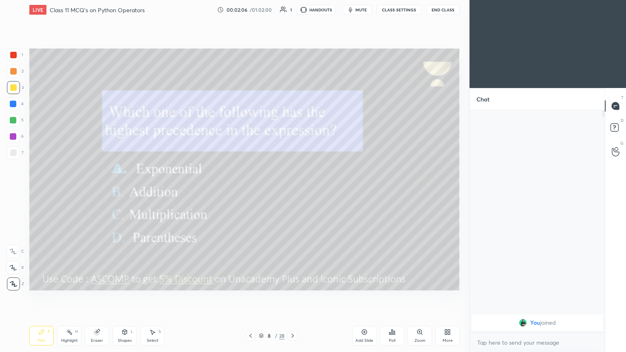
click at [292, 10] on span "mute" at bounding box center [361, 10] width 11 height 6
click at [292, 191] on div "More" at bounding box center [448, 341] width 10 height 4
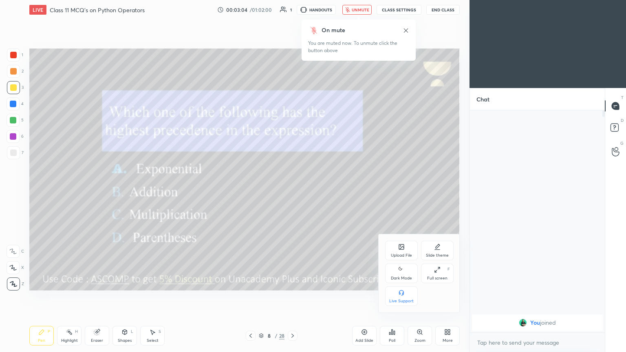
click at [292, 191] on div "Full screen F" at bounding box center [437, 274] width 33 height 20
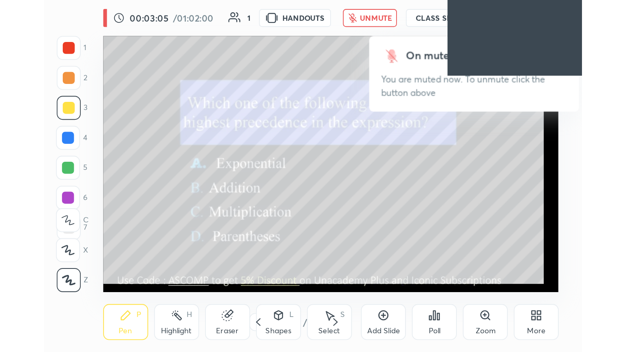
scroll to position [139, 260]
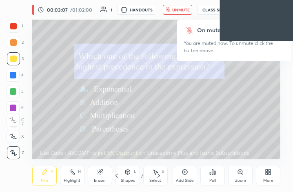
click at [270, 175] on div "More" at bounding box center [268, 176] width 24 height 20
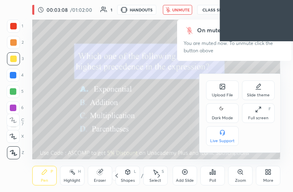
click at [263, 111] on div "Full screen F" at bounding box center [258, 113] width 33 height 20
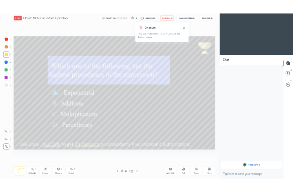
scroll to position [40487, 40350]
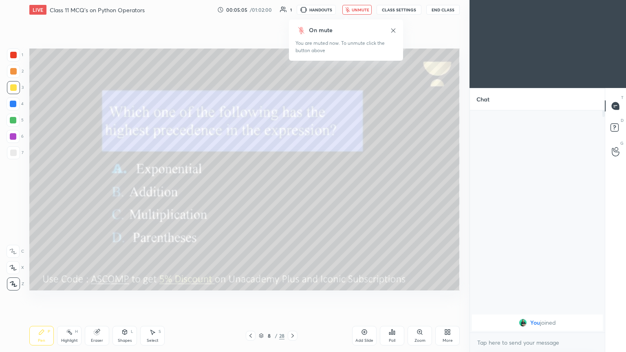
click at [292, 15] on div "On mute You are muted now. To unmute click the button above" at bounding box center [346, 38] width 114 height 46
click at [292, 11] on span "unmute" at bounding box center [361, 10] width 18 height 6
click at [292, 8] on span "mute" at bounding box center [361, 10] width 11 height 6
click at [292, 191] on icon at bounding box center [293, 336] width 7 height 7
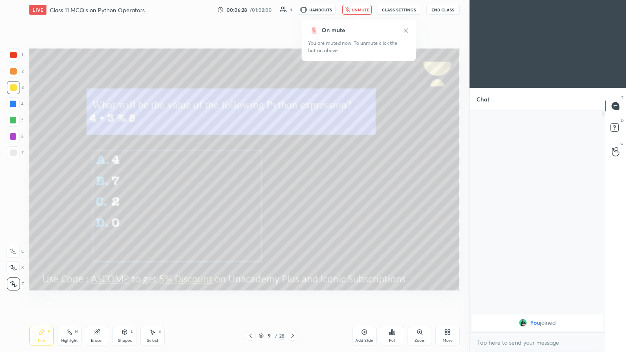
click at [292, 9] on span "unmute" at bounding box center [361, 10] width 18 height 6
click at [292, 10] on span "mute" at bounding box center [361, 10] width 11 height 6
click at [292, 11] on span "unmute" at bounding box center [361, 10] width 18 height 6
click at [292, 191] on icon at bounding box center [293, 336] width 7 height 7
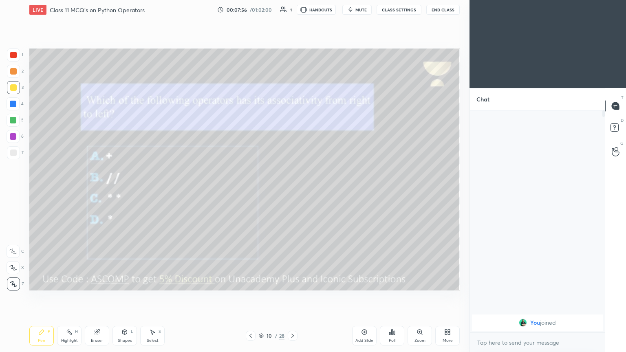
click at [292, 11] on span "mute" at bounding box center [361, 10] width 11 height 6
click at [292, 9] on span "unmute" at bounding box center [361, 10] width 18 height 6
click at [292, 191] on icon at bounding box center [293, 336] width 7 height 7
click at [292, 9] on span "mute" at bounding box center [361, 10] width 11 height 6
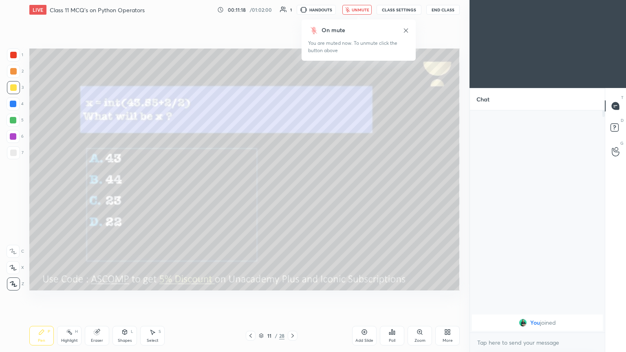
click at [292, 191] on div "Poll" at bounding box center [392, 336] width 24 height 20
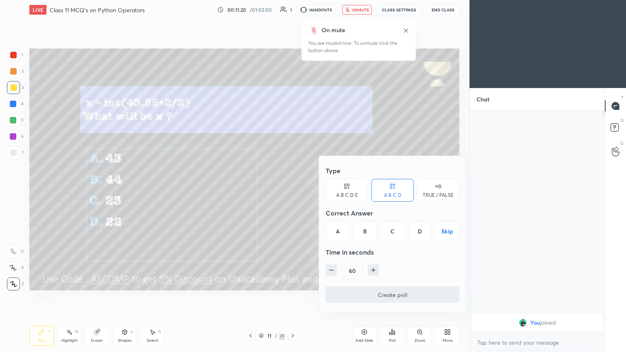
click at [292, 191] on div at bounding box center [313, 176] width 626 height 352
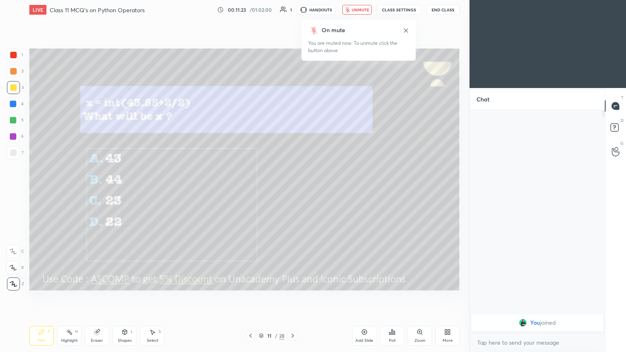
click at [292, 18] on div "On mute You are muted now. To unmute click the button above" at bounding box center [359, 38] width 114 height 46
click at [292, 32] on icon at bounding box center [406, 30] width 7 height 7
click at [292, 11] on span "unmute" at bounding box center [361, 10] width 18 height 6
click at [291, 191] on icon at bounding box center [293, 336] width 7 height 7
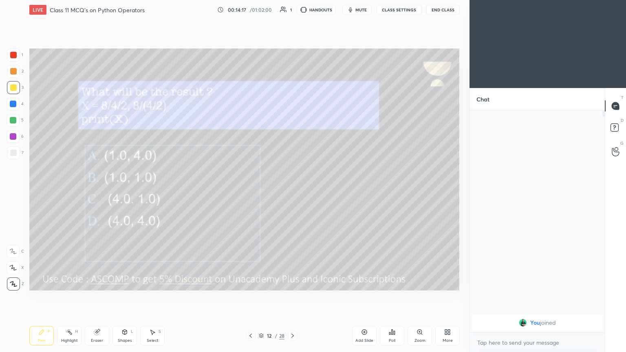
click at [292, 9] on span "mute" at bounding box center [361, 10] width 11 height 6
click at [292, 5] on button "unmute" at bounding box center [357, 10] width 29 height 10
click at [292, 11] on span "mute" at bounding box center [361, 10] width 11 height 6
click at [292, 14] on button "unmute" at bounding box center [357, 10] width 29 height 10
click at [292, 191] on icon at bounding box center [293, 336] width 7 height 7
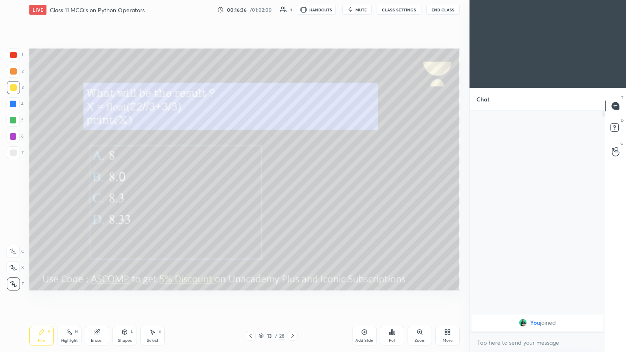
click at [292, 10] on span "mute" at bounding box center [361, 10] width 11 height 6
click at [292, 191] on div "More" at bounding box center [448, 336] width 24 height 20
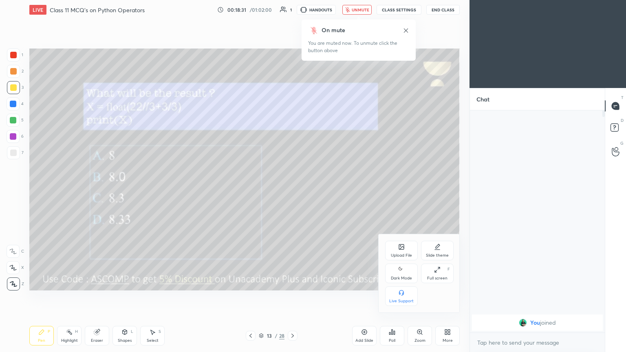
click at [292, 191] on div "Upload File Slide theme Dark Mode Full screen F Live Support" at bounding box center [419, 273] width 69 height 65
click at [292, 191] on div "Full screen" at bounding box center [437, 279] width 20 height 4
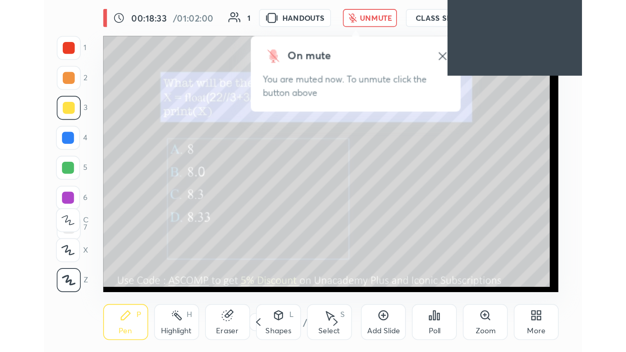
scroll to position [139, 260]
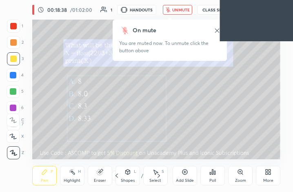
click at [269, 181] on div "More" at bounding box center [268, 180] width 10 height 4
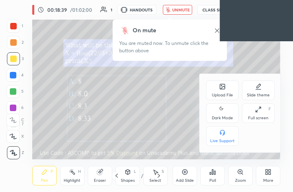
click at [268, 108] on div "Full screen F" at bounding box center [258, 113] width 33 height 20
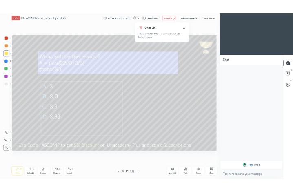
scroll to position [40487, 40350]
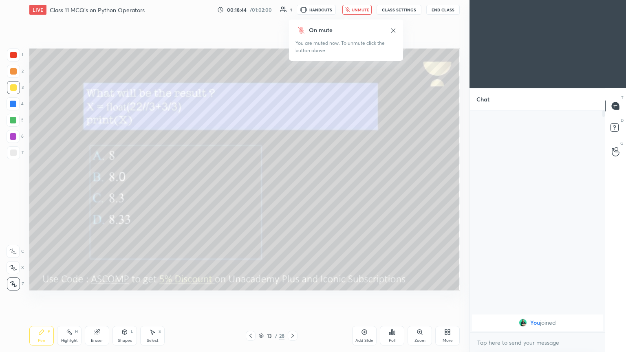
click at [292, 11] on icon "button" at bounding box center [347, 9] width 4 height 5
click at [292, 191] on div at bounding box center [293, 336] width 10 height 10
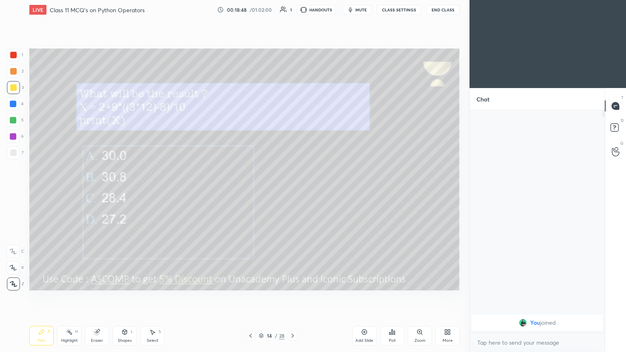
click at [292, 9] on span "mute" at bounding box center [361, 10] width 11 height 6
click at [292, 191] on div "More" at bounding box center [448, 336] width 24 height 20
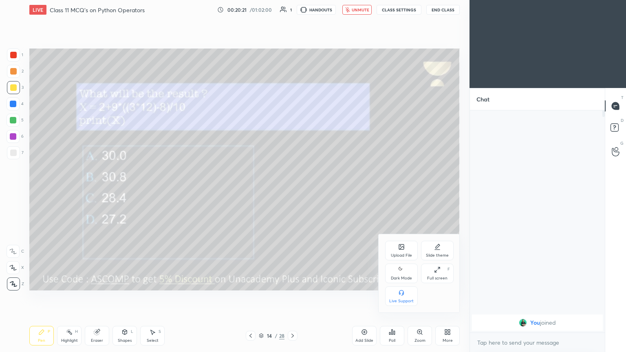
click at [292, 191] on div at bounding box center [313, 176] width 626 height 352
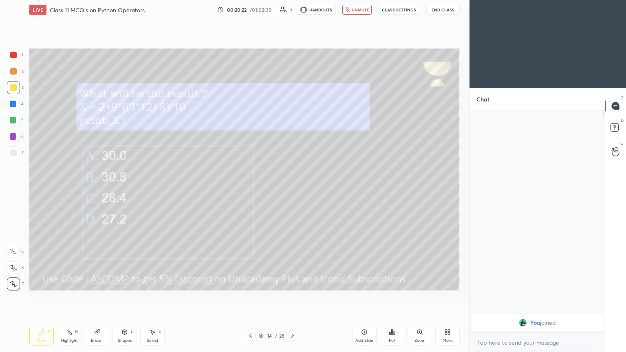
click at [292, 191] on div "More" at bounding box center [448, 336] width 24 height 20
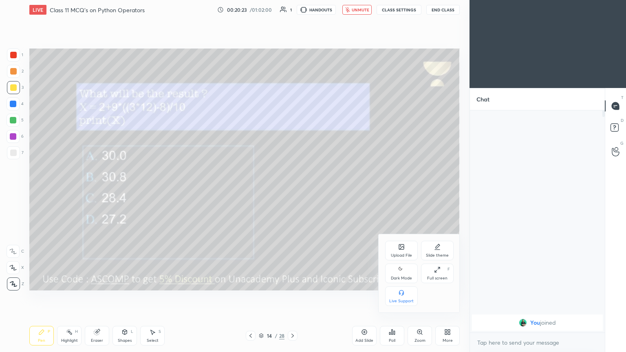
click at [292, 191] on div "Full screen F" at bounding box center [437, 274] width 33 height 20
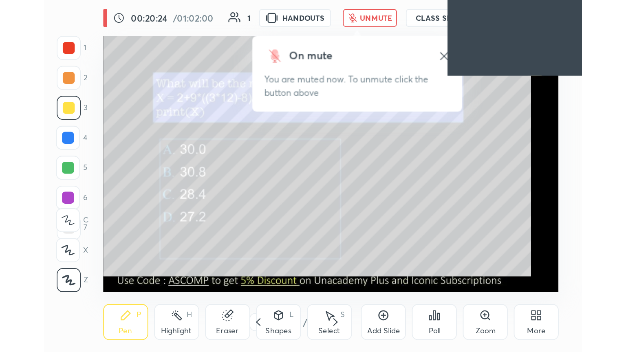
scroll to position [139, 260]
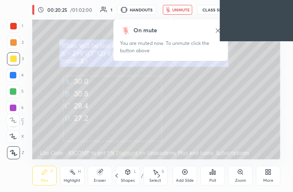
click at [274, 175] on div "More" at bounding box center [268, 176] width 24 height 20
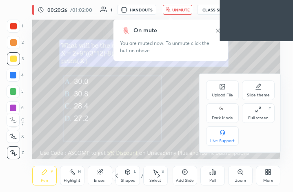
click at [271, 110] on div "F" at bounding box center [269, 109] width 2 height 4
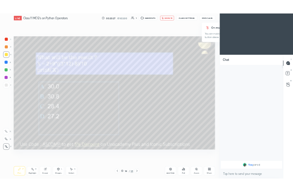
scroll to position [40487, 40350]
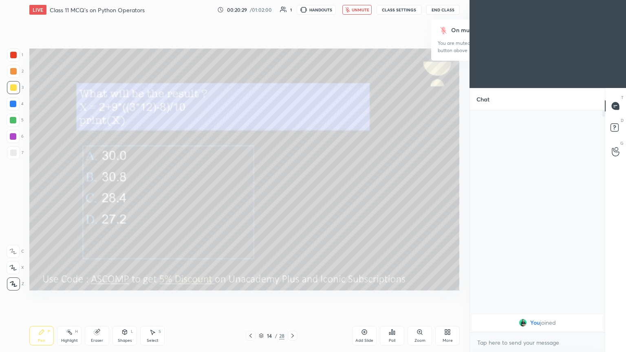
click at [292, 13] on button "unmute" at bounding box center [357, 10] width 29 height 10
click at [292, 9] on span "mute" at bounding box center [361, 10] width 11 height 6
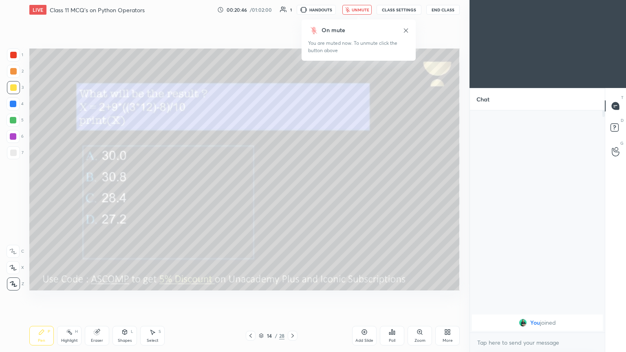
click at [292, 191] on div at bounding box center [293, 336] width 10 height 10
click at [292, 5] on button "unmute" at bounding box center [357, 10] width 29 height 10
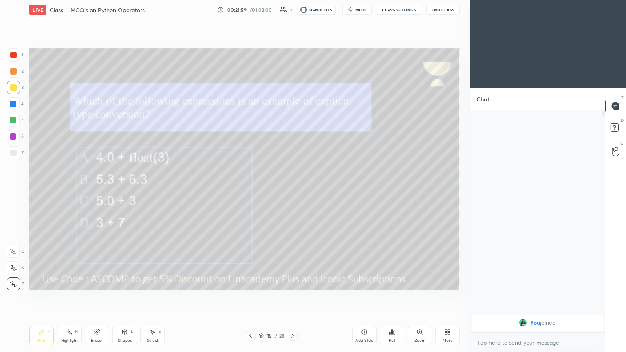
click at [291, 191] on div at bounding box center [293, 336] width 10 height 10
click at [292, 10] on span "mute" at bounding box center [361, 10] width 11 height 6
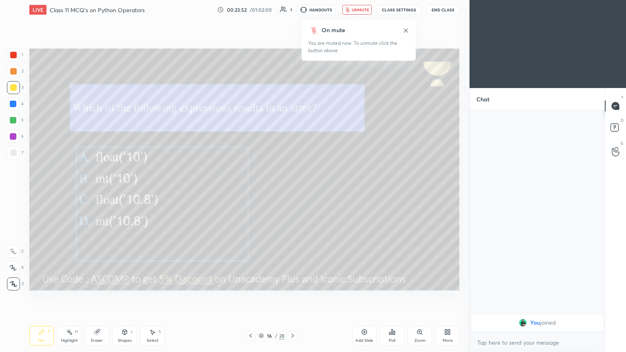
click at [292, 31] on icon at bounding box center [406, 30] width 7 height 7
click at [292, 11] on span "unmute" at bounding box center [361, 10] width 18 height 6
click at [289, 191] on div at bounding box center [293, 336] width 10 height 10
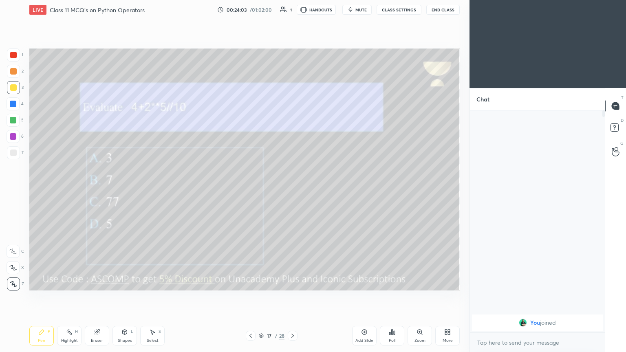
click at [292, 10] on span "mute" at bounding box center [361, 10] width 11 height 6
click at [292, 11] on button "unmute" at bounding box center [357, 10] width 29 height 10
click at [292, 191] on icon at bounding box center [293, 336] width 7 height 7
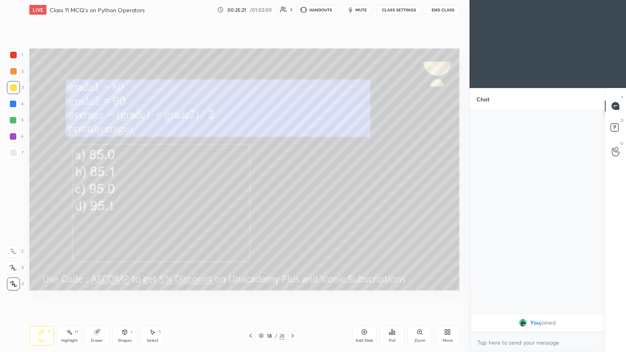
click at [292, 8] on span "mute" at bounding box center [361, 10] width 11 height 6
click at [292, 7] on span "unmute" at bounding box center [361, 10] width 18 height 6
click at [292, 12] on span "mute" at bounding box center [361, 10] width 11 height 6
click at [291, 191] on icon at bounding box center [293, 336] width 7 height 7
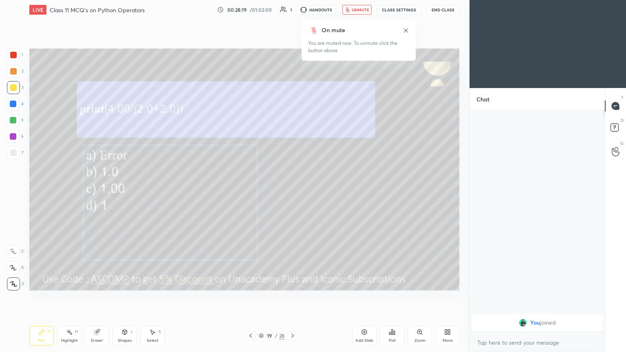
click at [292, 4] on div "LIVE Class 11 MCQ's on Python Operators 00:28:19 / 01:02:00 1 HANDOUTS unmute C…" at bounding box center [244, 10] width 431 height 20
click at [292, 11] on span "unmute" at bounding box center [361, 10] width 18 height 6
click at [292, 191] on icon at bounding box center [293, 336] width 7 height 7
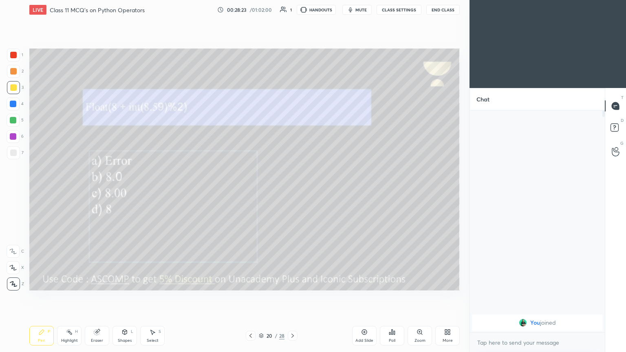
click at [292, 11] on span "mute" at bounding box center [361, 10] width 11 height 6
click at [292, 191] on icon at bounding box center [448, 332] width 7 height 7
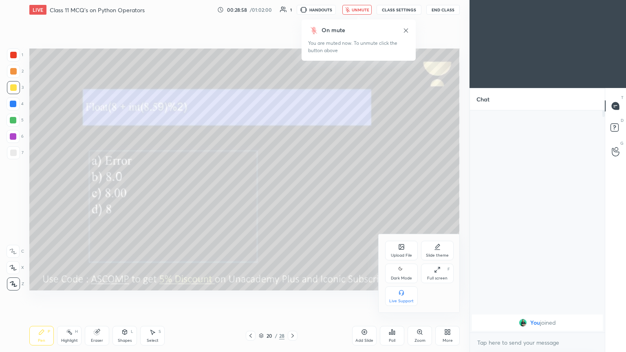
click at [292, 191] on div "Full screen F" at bounding box center [437, 274] width 33 height 20
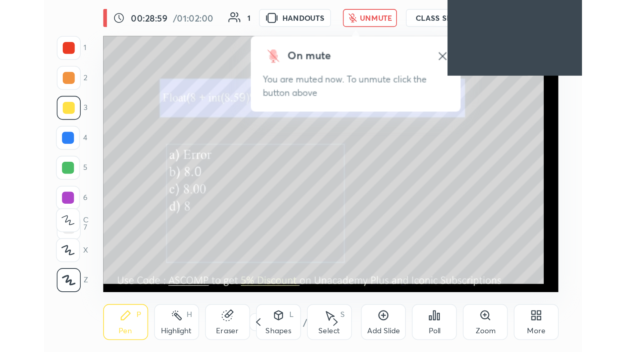
scroll to position [139, 260]
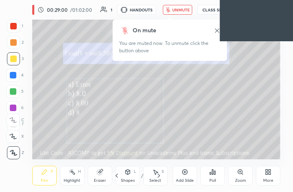
click at [270, 177] on div "More" at bounding box center [268, 176] width 24 height 20
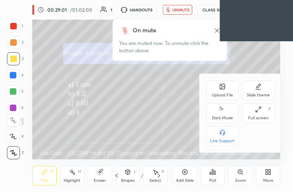
click at [261, 115] on div "Full screen F" at bounding box center [258, 113] width 33 height 20
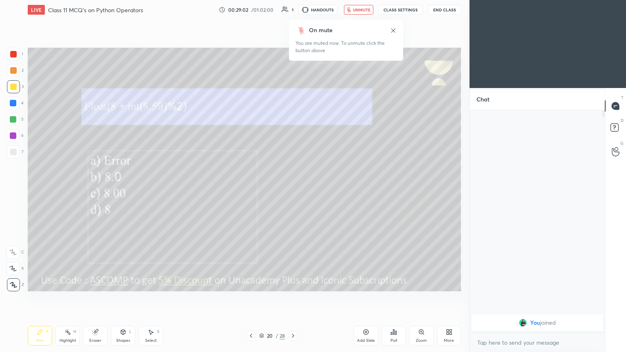
scroll to position [40487, 40350]
click at [292, 10] on span "unmute" at bounding box center [361, 10] width 18 height 6
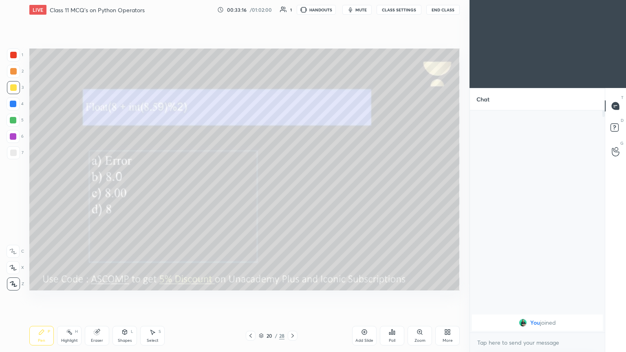
click at [292, 191] on icon at bounding box center [293, 336] width 7 height 7
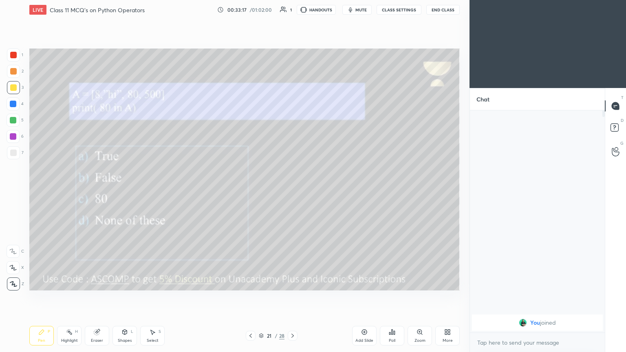
click at [292, 12] on span "mute" at bounding box center [361, 10] width 11 height 6
click at [292, 8] on icon "button" at bounding box center [347, 9] width 5 height 5
click at [292, 191] on icon at bounding box center [293, 336] width 7 height 7
click at [292, 14] on button "mute" at bounding box center [357, 10] width 29 height 10
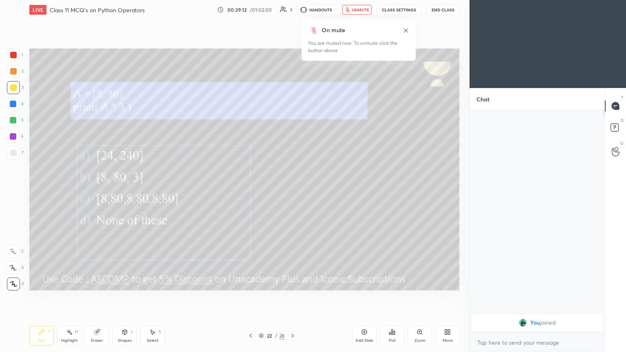
click at [292, 4] on div "LIVE Class 11 MCQ's on Python Operators 00:39:12 / 01:02:00 1 HANDOUTS unmute C…" at bounding box center [244, 10] width 431 height 20
click at [292, 11] on span "unmute" at bounding box center [361, 10] width 18 height 6
click at [292, 191] on icon at bounding box center [293, 336] width 7 height 7
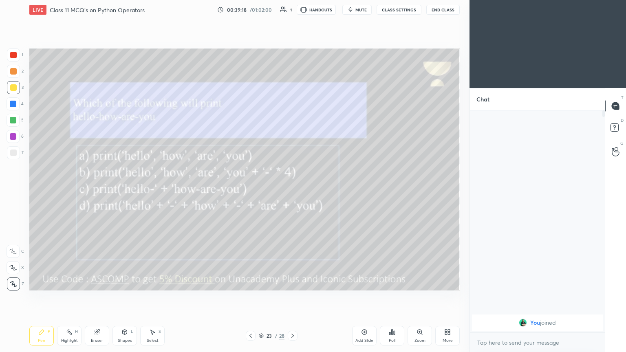
click at [292, 9] on icon "button" at bounding box center [351, 10] width 7 height 7
click at [292, 14] on button "unmute" at bounding box center [357, 10] width 29 height 10
click at [292, 191] on div at bounding box center [293, 336] width 10 height 10
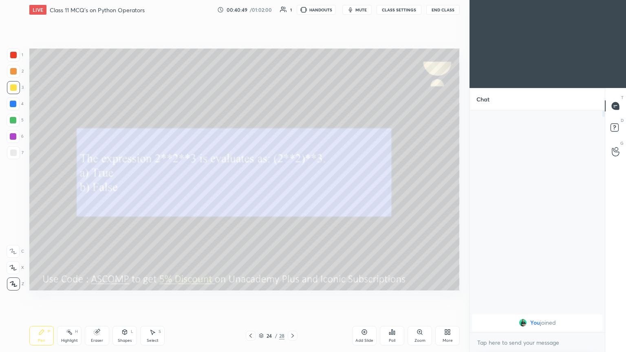
click at [292, 11] on span "mute" at bounding box center [361, 10] width 11 height 6
click at [292, 9] on span "unmute" at bounding box center [361, 10] width 18 height 6
click at [292, 191] on icon at bounding box center [293, 336] width 7 height 7
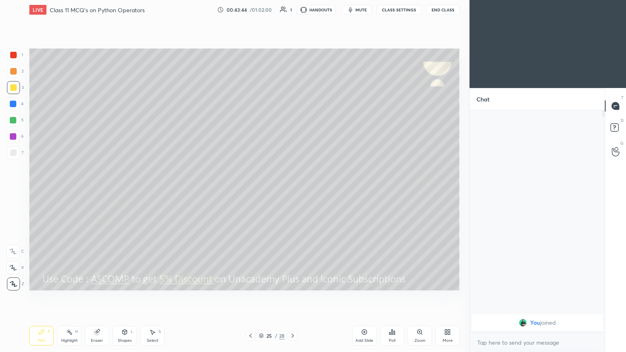
click at [292, 191] on div at bounding box center [293, 336] width 10 height 10
click at [292, 191] on icon at bounding box center [293, 336] width 7 height 7
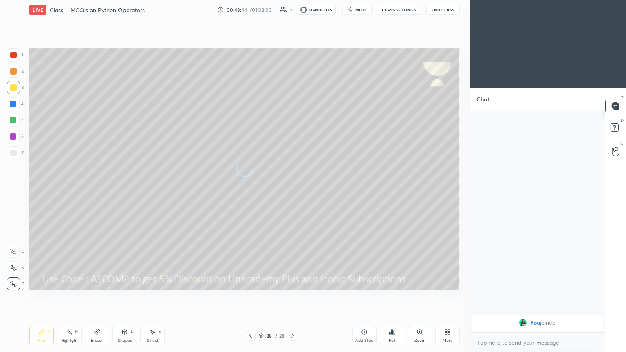
click at [292, 191] on icon at bounding box center [293, 336] width 7 height 7
click at [292, 191] on icon at bounding box center [293, 336] width 2 height 4
click at [292, 191] on icon at bounding box center [293, 336] width 7 height 7
click at [291, 191] on icon at bounding box center [293, 336] width 7 height 7
click at [292, 8] on span "mute" at bounding box center [361, 10] width 11 height 6
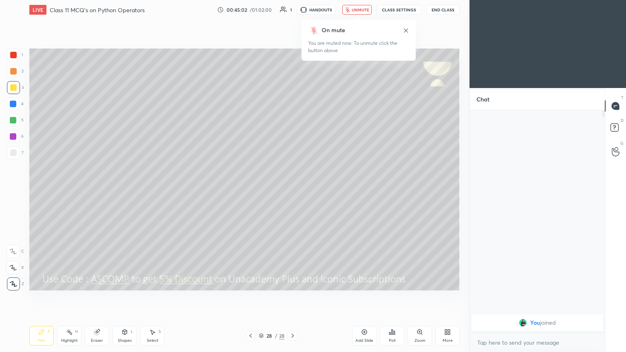
click at [292, 9] on span "unmute" at bounding box center [361, 10] width 18 height 6
click at [248, 191] on icon at bounding box center [251, 336] width 7 height 7
click at [252, 191] on icon at bounding box center [251, 336] width 7 height 7
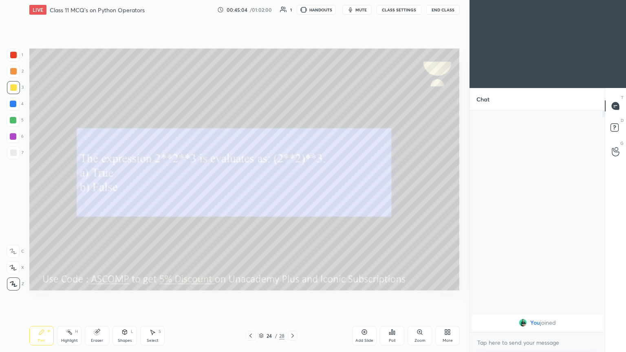
click at [253, 191] on icon at bounding box center [251, 336] width 7 height 7
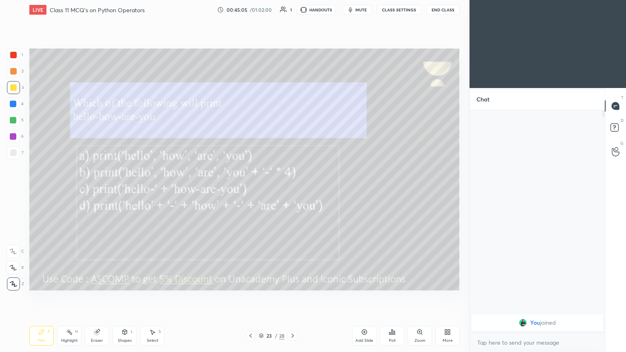
click at [253, 191] on icon at bounding box center [251, 336] width 7 height 7
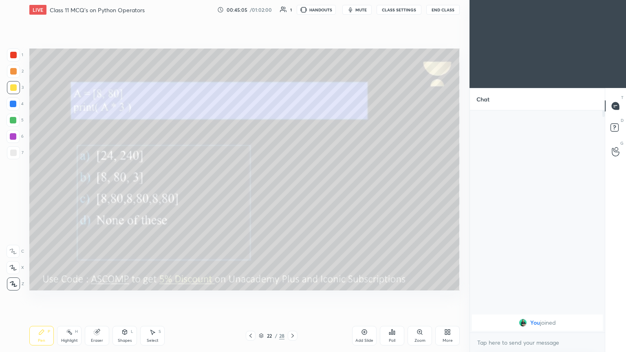
click at [255, 191] on div at bounding box center [251, 336] width 10 height 10
click at [254, 191] on div at bounding box center [251, 336] width 10 height 10
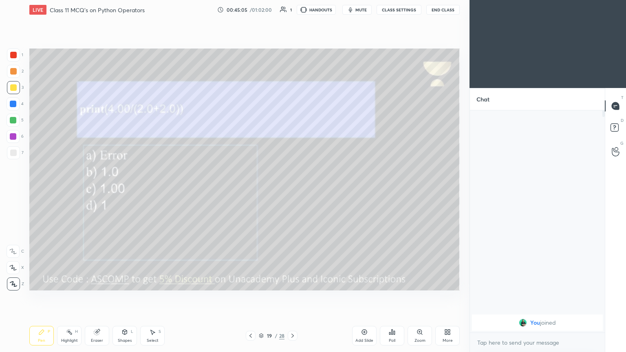
click at [255, 191] on div at bounding box center [251, 336] width 10 height 10
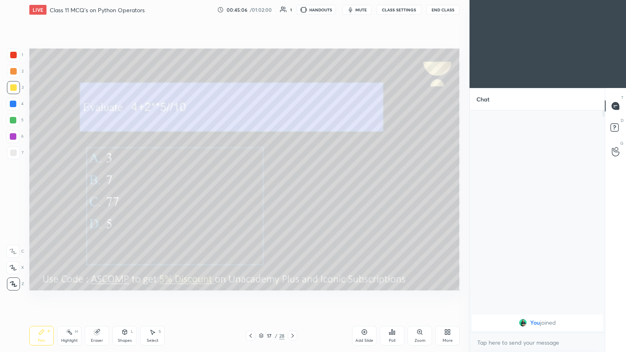
click at [256, 191] on div "17 / 28" at bounding box center [272, 336] width 52 height 10
click at [257, 191] on div "17 / 28" at bounding box center [272, 336] width 52 height 10
click at [254, 191] on div at bounding box center [251, 336] width 10 height 10
click at [253, 191] on icon at bounding box center [251, 336] width 7 height 7
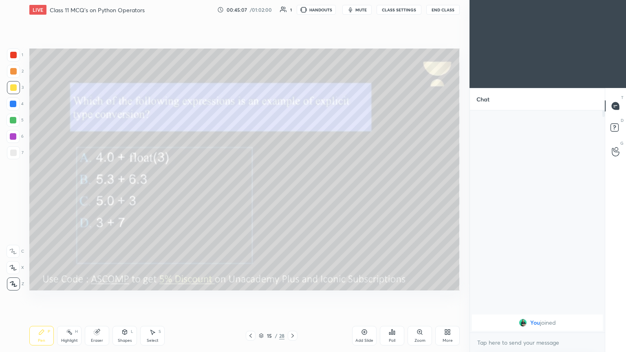
click at [254, 191] on div at bounding box center [251, 336] width 10 height 10
click at [255, 191] on div "12 / 28" at bounding box center [272, 336] width 52 height 10
click at [255, 191] on div at bounding box center [251, 336] width 10 height 10
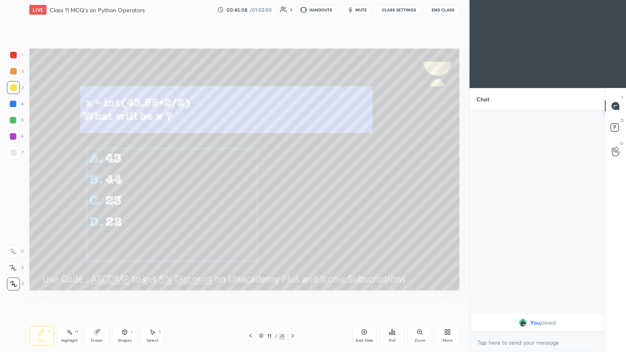
click at [256, 191] on div "11 / 28" at bounding box center [272, 336] width 52 height 10
click at [255, 191] on div "11 / 28" at bounding box center [272, 336] width 52 height 10
click at [256, 191] on div "11 / 28" at bounding box center [272, 336] width 52 height 10
click at [252, 191] on icon at bounding box center [251, 336] width 7 height 7
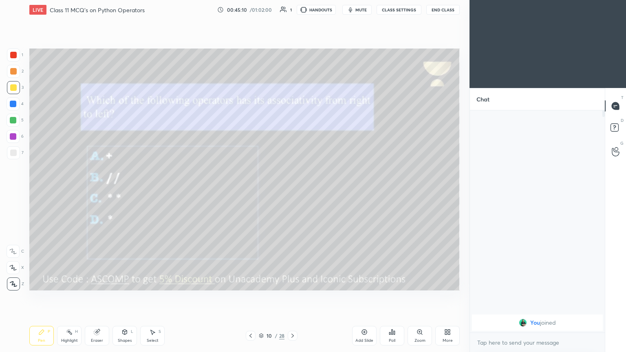
click at [254, 191] on div at bounding box center [251, 336] width 10 height 10
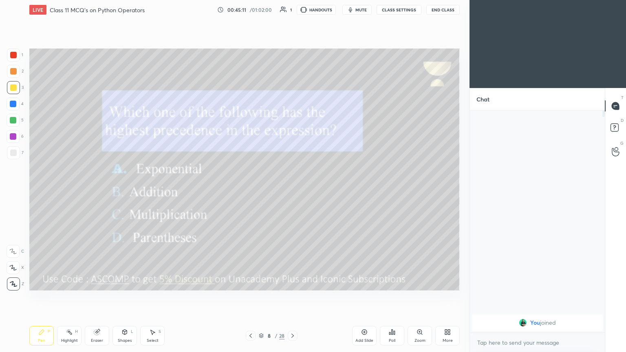
click at [292, 191] on icon at bounding box center [293, 336] width 7 height 7
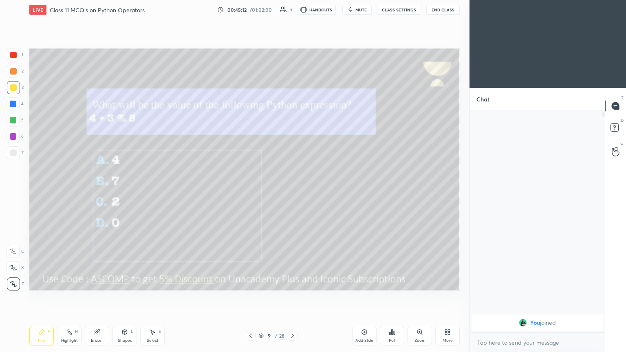
click at [251, 191] on icon at bounding box center [251, 336] width 2 height 4
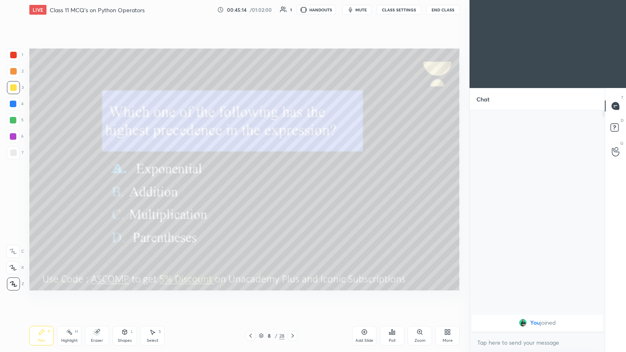
click at [253, 191] on div "Pen P Highlight H Eraser Shapes L Select S 8 / 28 Add Slide Poll Zoom More" at bounding box center [244, 336] width 431 height 33
click at [292, 9] on icon "button" at bounding box center [351, 10] width 7 height 7
click at [292, 7] on button "unmute" at bounding box center [357, 10] width 29 height 10
click at [292, 10] on button "End Class" at bounding box center [443, 10] width 33 height 10
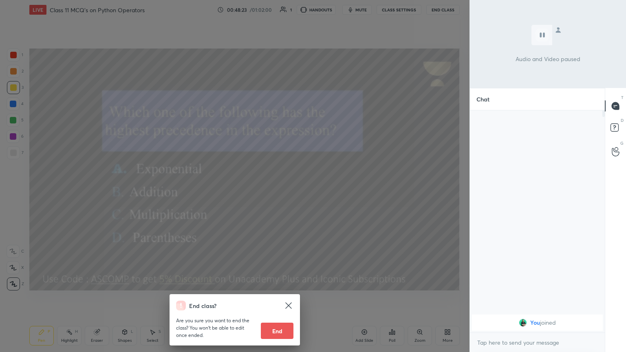
click at [277, 191] on button "End" at bounding box center [277, 331] width 33 height 16
type textarea "x"
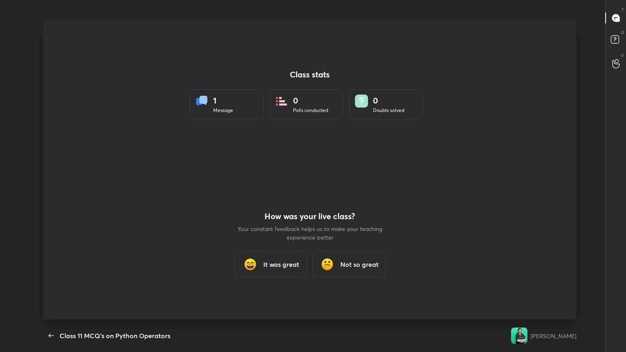
scroll to position [300, 620]
click at [280, 191] on div "It was great" at bounding box center [270, 265] width 73 height 26
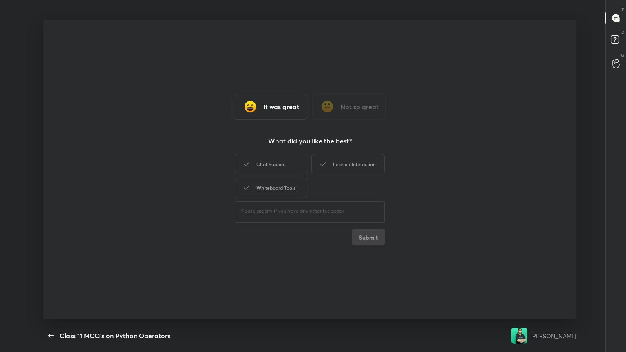
click at [276, 174] on div "Chat Support" at bounding box center [271, 164] width 73 height 20
click at [280, 191] on div "Whiteboard Tools" at bounding box center [271, 188] width 73 height 20
click at [292, 168] on div "Learner Interaction" at bounding box center [348, 164] width 73 height 20
click at [292, 191] on button "Submit" at bounding box center [368, 237] width 33 height 16
